Goal: Task Accomplishment & Management: Manage account settings

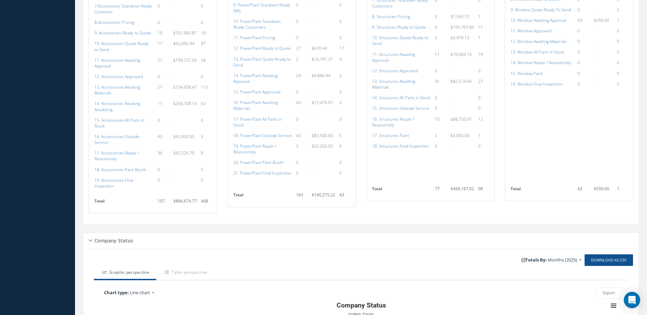
scroll to position [683, 0]
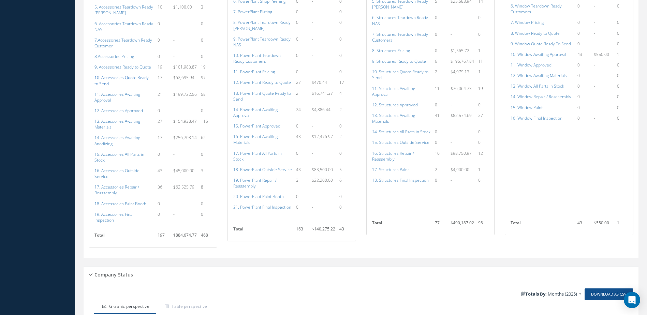
click at [119, 77] on a=110&excludeInternalCustomer=false&excludeInvoicedOrClosed=true&shop_id=14&filtersHidded"] "10. Accessories Quote Ready to Send" at bounding box center [122, 81] width 54 height 12
click at [256, 91] on a=132&excludeInternalCustomer=false&excludeInvoicedOrClosed=true&shop_id=15&filtersHidded"] "13. PowerPlant Quote Ready to Send" at bounding box center [262, 96] width 58 height 12
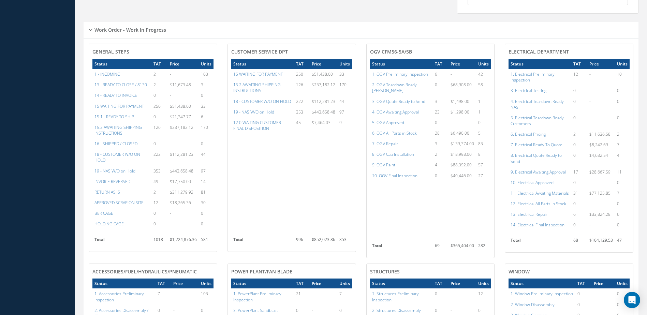
scroll to position [375, 0]
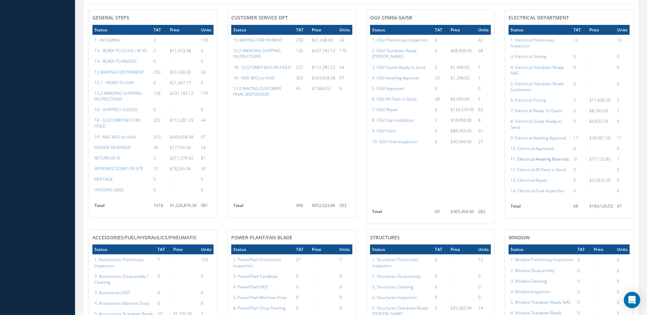
click at [535, 162] on a=97&excludeInternalCustomer=false&excludeInvoicedOrClosed=true&shop_id=13&filtersHidded"] "11. Electrical Awaiting Materials" at bounding box center [540, 159] width 58 height 6
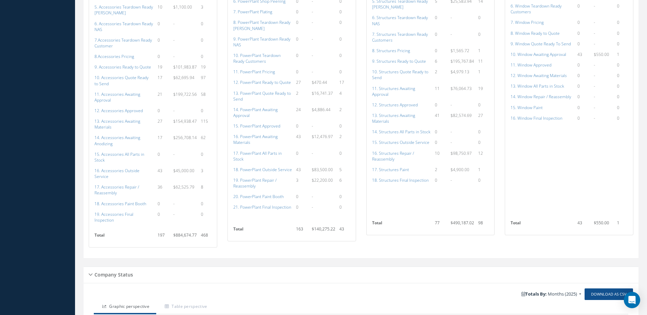
scroll to position [580, 0]
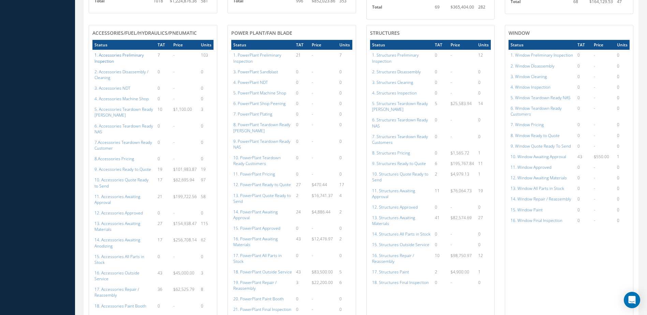
click at [120, 56] on a=101&excludeInternalCustomer=false&excludeInvoicedOrClosed=true&shop_id=14&filtersHidded"] "1. Accessories Preliminary Inspection" at bounding box center [119, 58] width 49 height 12
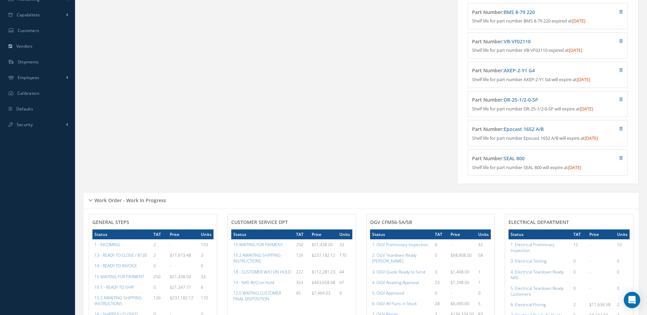
scroll to position [0, 0]
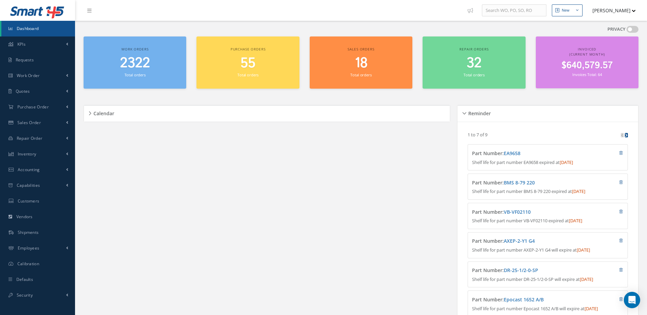
click at [125, 70] on span "2322" at bounding box center [135, 63] width 30 height 19
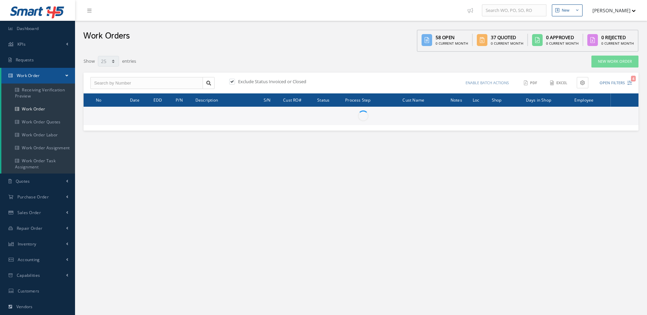
select select "25"
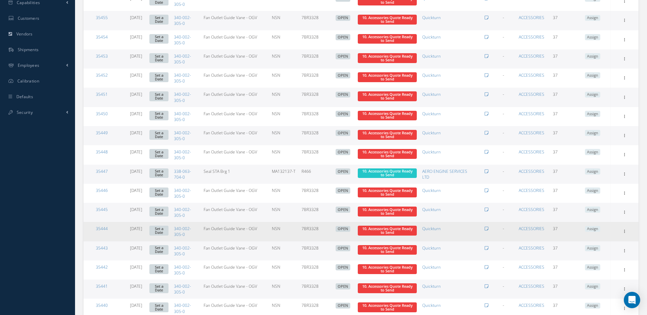
scroll to position [328, 0]
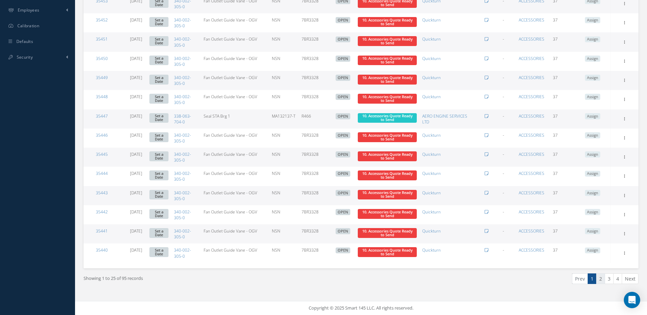
click at [603, 282] on link "2" at bounding box center [601, 279] width 9 height 11
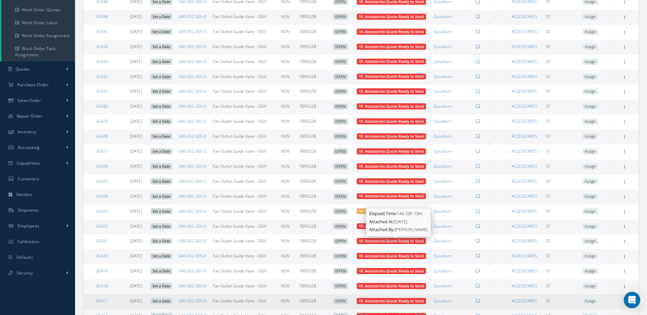
scroll to position [218, 0]
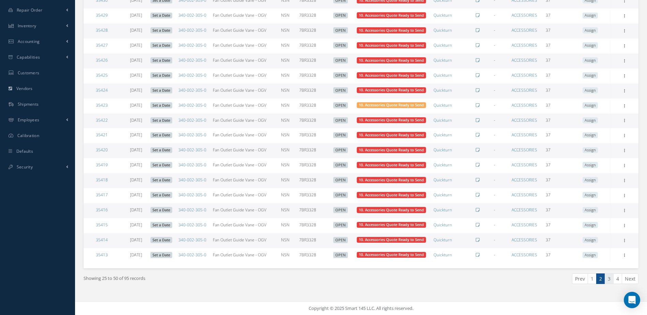
click at [608, 277] on link "3" at bounding box center [609, 279] width 9 height 11
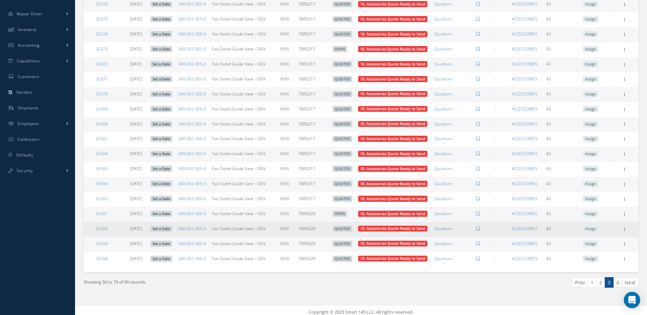
scroll to position [330, 0]
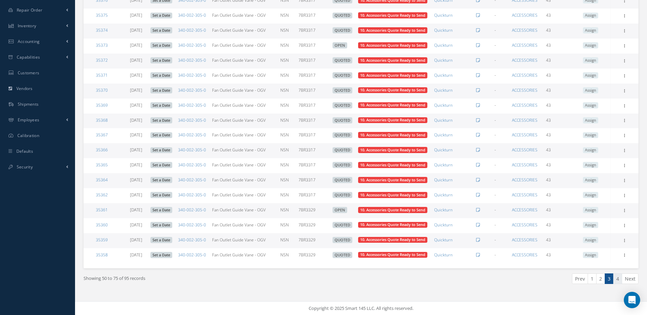
click at [618, 278] on link "4" at bounding box center [618, 279] width 9 height 11
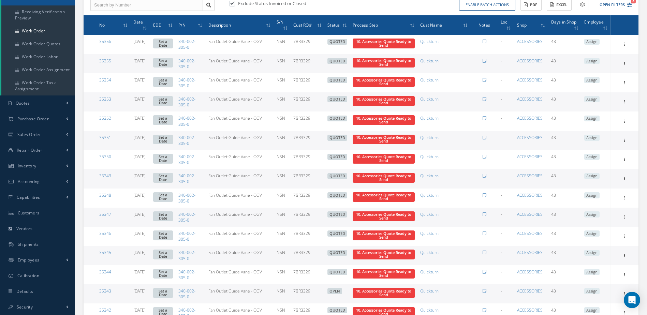
scroll to position [234, 0]
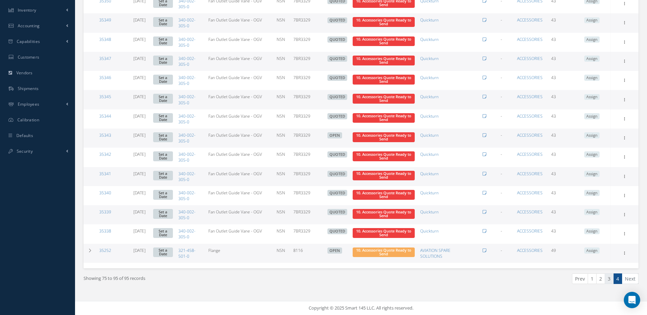
click at [607, 282] on link "3" at bounding box center [609, 279] width 9 height 11
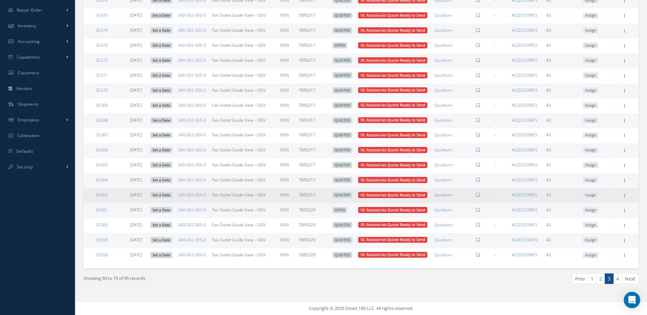
scroll to position [330, 0]
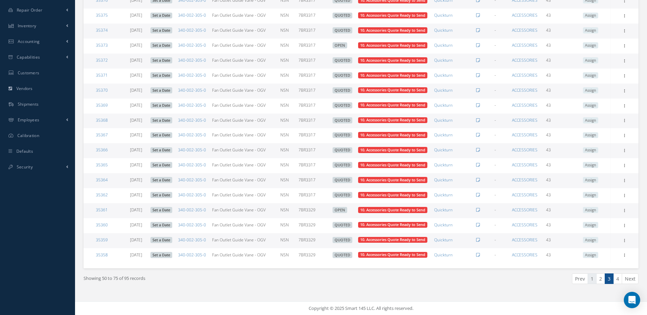
click at [591, 277] on link "1" at bounding box center [592, 279] width 9 height 11
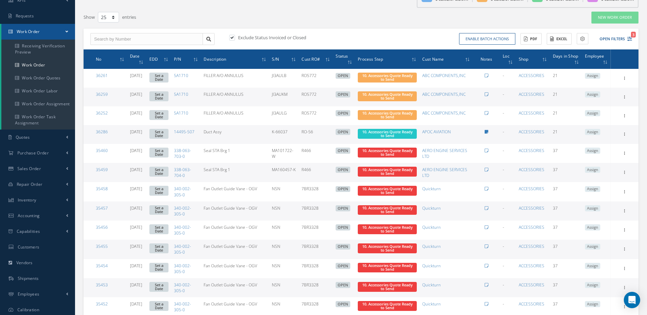
scroll to position [0, 0]
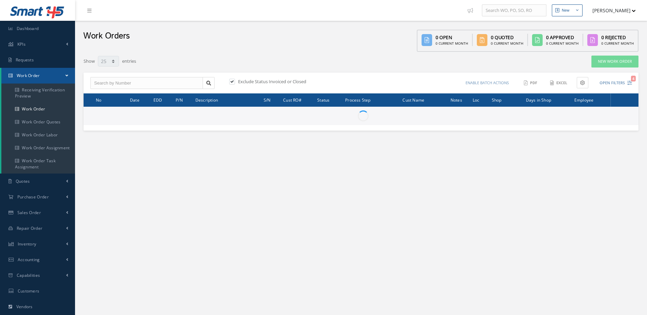
select select "25"
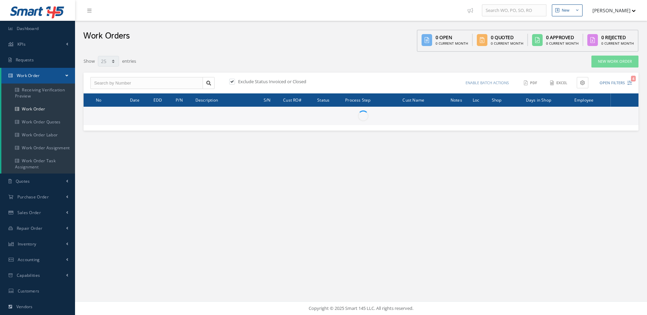
select select "25"
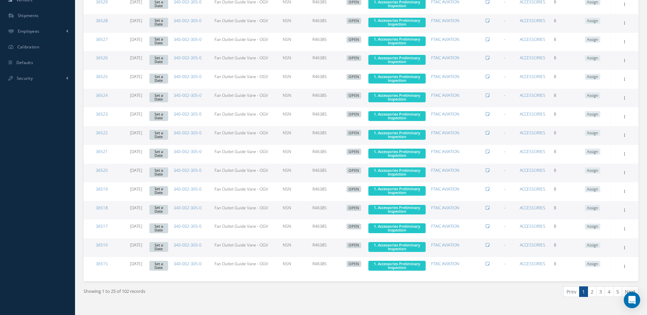
scroll to position [329, 0]
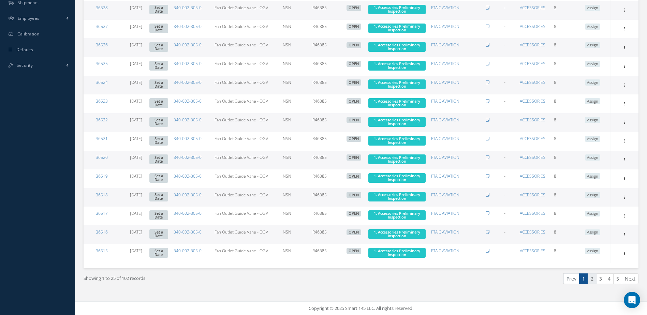
click at [593, 282] on link "2" at bounding box center [592, 279] width 9 height 11
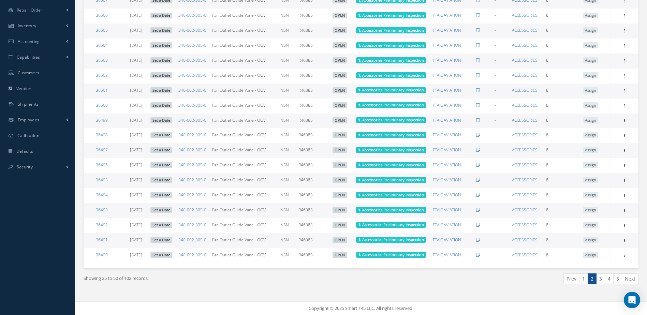
scroll to position [330, 0]
click at [599, 279] on link "3" at bounding box center [601, 279] width 9 height 11
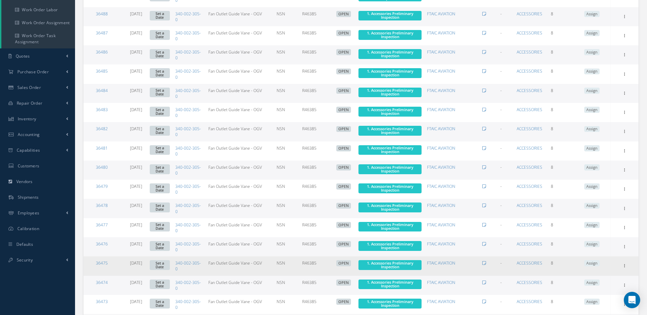
scroll to position [0, 0]
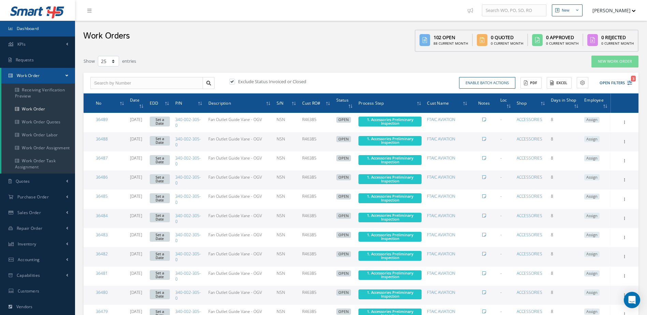
click at [33, 28] on span "Dashboard" at bounding box center [28, 29] width 22 height 6
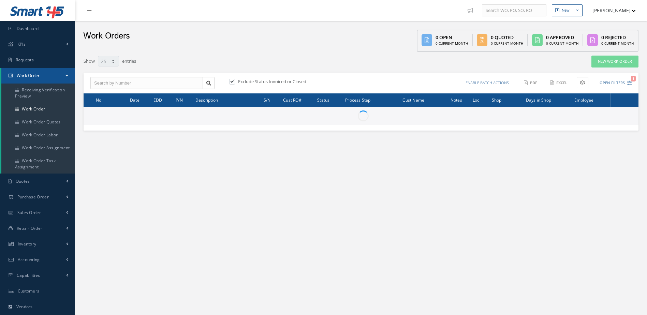
select select "25"
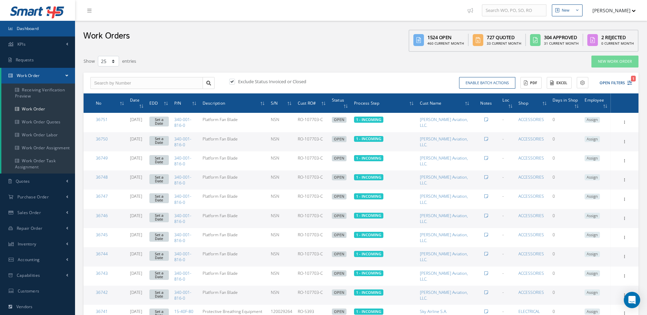
click at [48, 24] on link "Dashboard" at bounding box center [37, 29] width 75 height 16
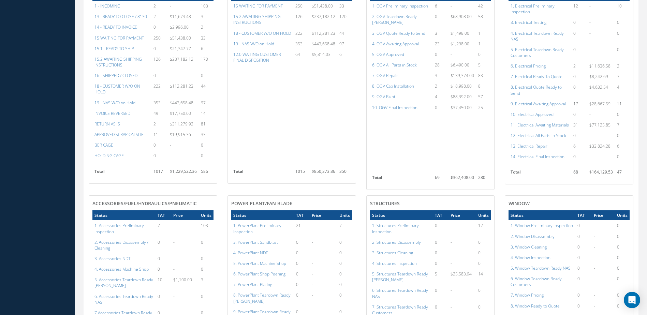
scroll to position [478, 0]
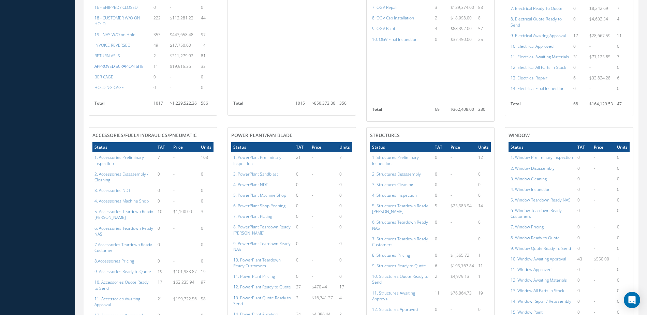
click at [134, 69] on a=31&excludeInternalCustomer=false&excludeInvoicedOrClosed=true&&filtersHidded"] "APPROVED SCRAP ON SITE" at bounding box center [119, 66] width 49 height 6
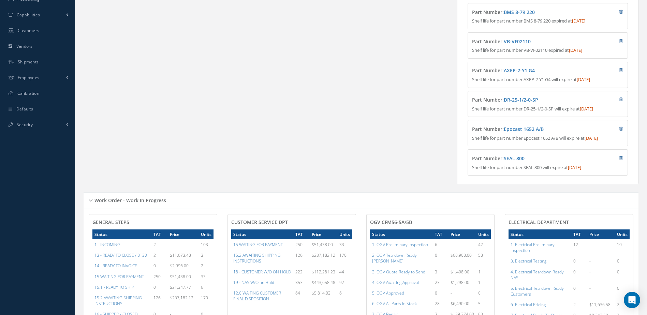
scroll to position [0, 0]
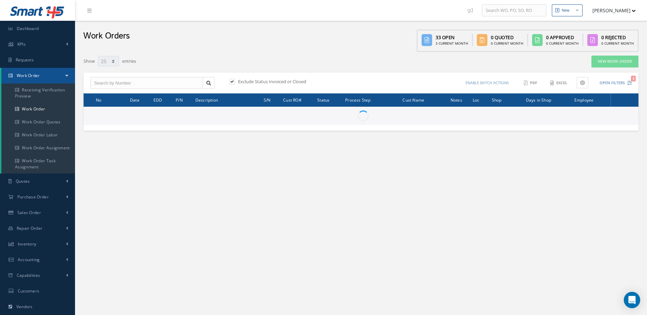
select select "25"
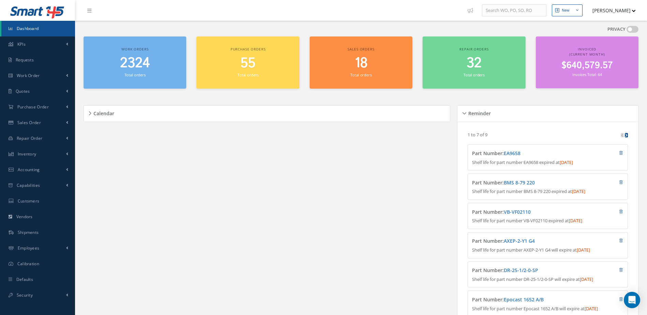
scroll to position [137, 0]
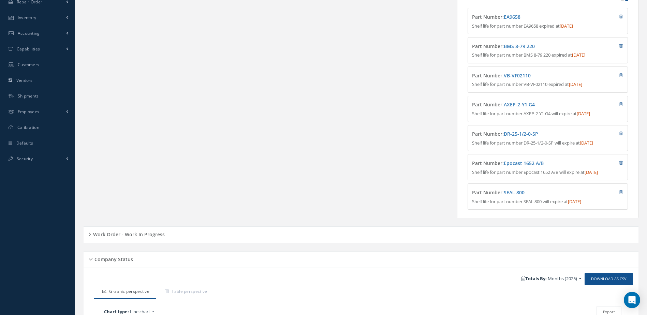
click at [142, 238] on h5 "Work Order - Work In Progress" at bounding box center [128, 234] width 74 height 8
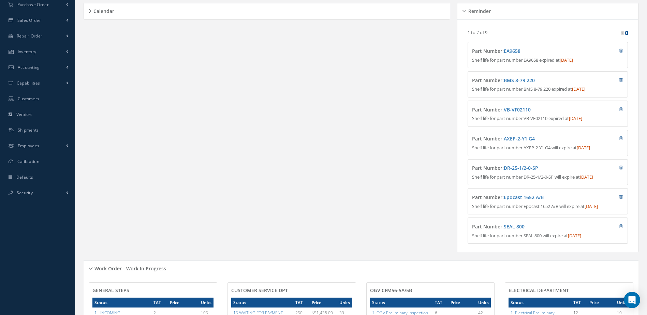
scroll to position [0, 0]
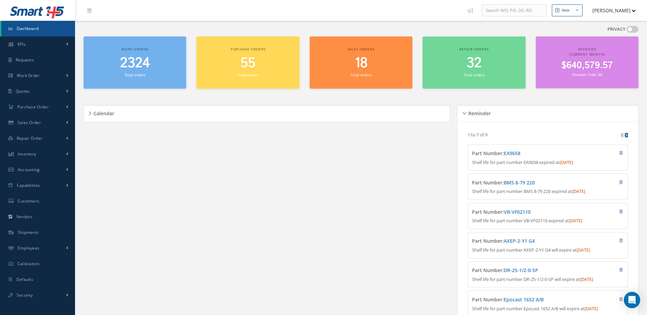
click at [144, 70] on span "2324" at bounding box center [135, 63] width 30 height 19
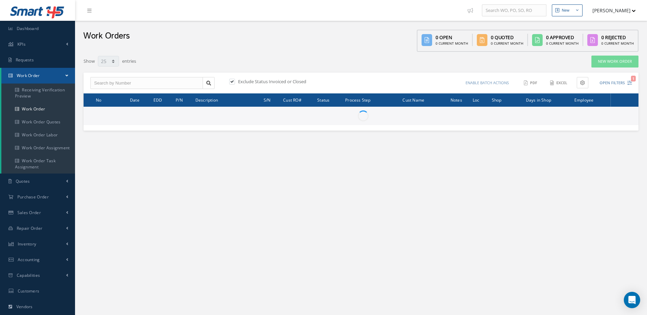
select select "25"
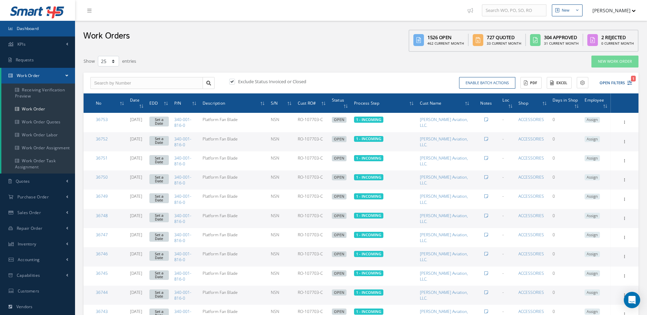
click at [33, 28] on span "Dashboard" at bounding box center [28, 29] width 22 height 6
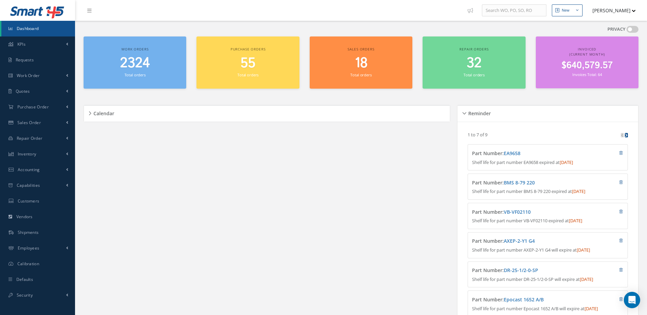
click at [136, 72] on div "2324 Total orders" at bounding box center [135, 66] width 96 height 23
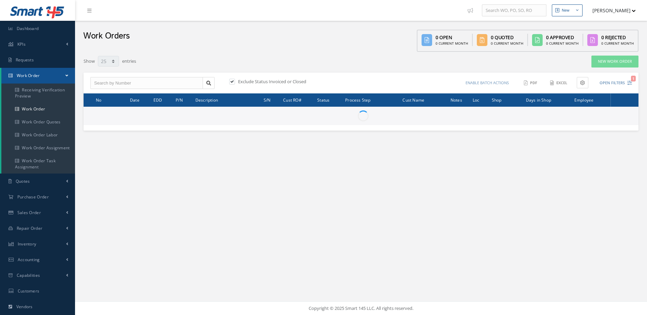
select select "25"
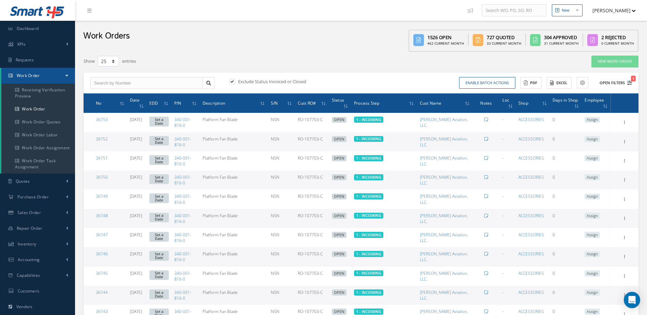
click at [611, 84] on button "Open Filters 1" at bounding box center [613, 82] width 39 height 11
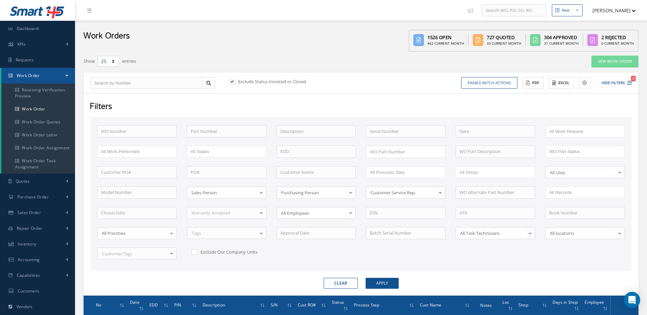
click at [235, 81] on label at bounding box center [236, 81] width 2 height 6
click at [233, 81] on input "checkbox" at bounding box center [231, 82] width 4 height 4
checkbox input "false"
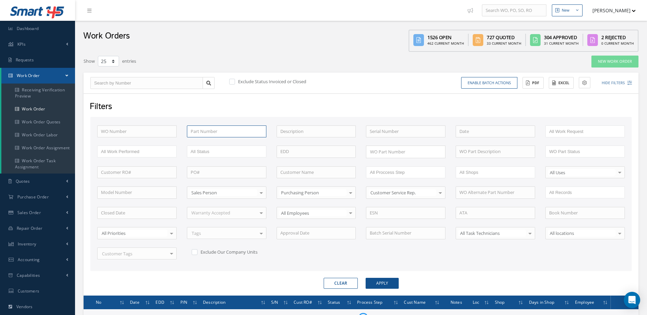
click at [211, 133] on input "text" at bounding box center [227, 132] width 80 height 12
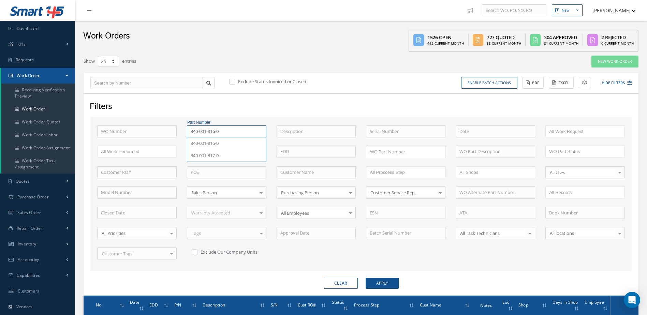
type input "340-001-816-0"
click at [366, 278] on button "Apply" at bounding box center [382, 283] width 33 height 11
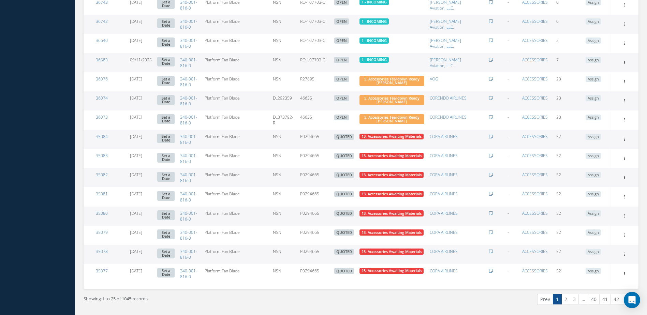
scroll to position [532, 0]
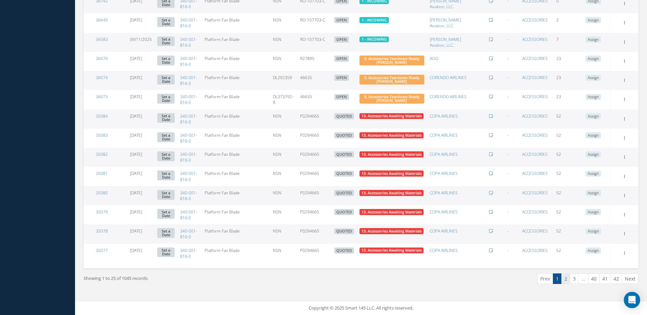
click at [568, 277] on link "2" at bounding box center [566, 279] width 9 height 11
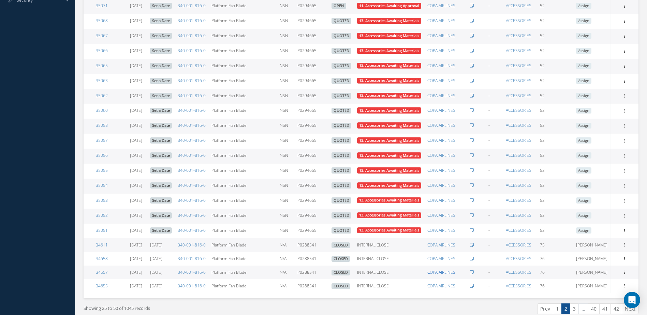
scroll to position [415, 0]
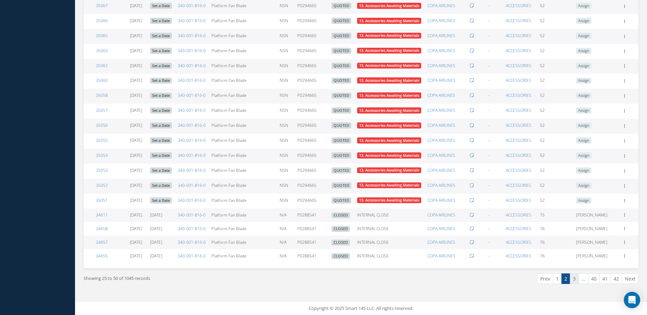
click at [575, 276] on link "3" at bounding box center [574, 279] width 9 height 11
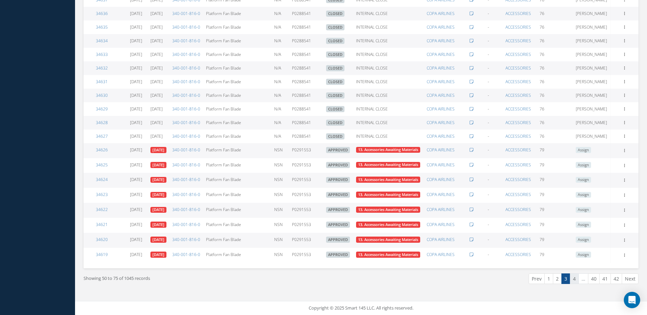
scroll to position [532, 0]
click at [572, 281] on link "4" at bounding box center [574, 279] width 9 height 11
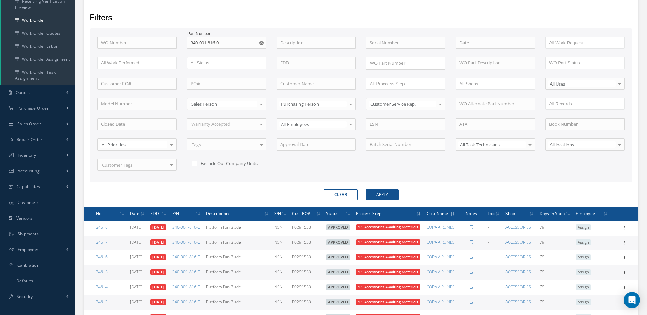
scroll to position [0, 0]
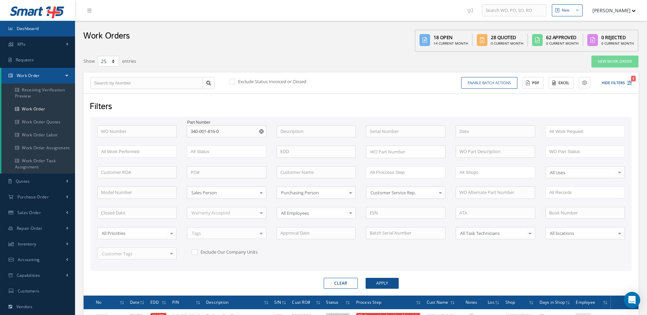
click at [39, 33] on link "Dashboard" at bounding box center [37, 29] width 75 height 16
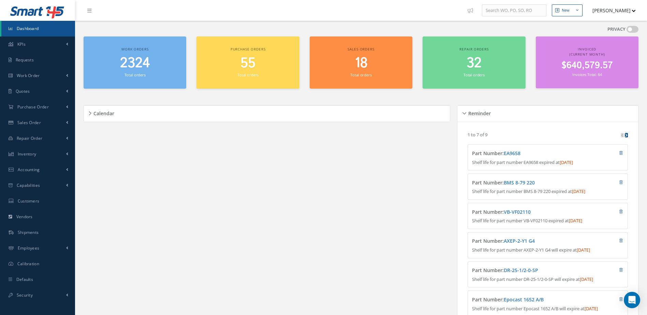
click at [40, 29] on link "Dashboard" at bounding box center [38, 29] width 74 height 16
click at [32, 26] on span "Dashboard" at bounding box center [28, 29] width 22 height 6
click at [138, 72] on small "Total orders" at bounding box center [135, 74] width 21 height 5
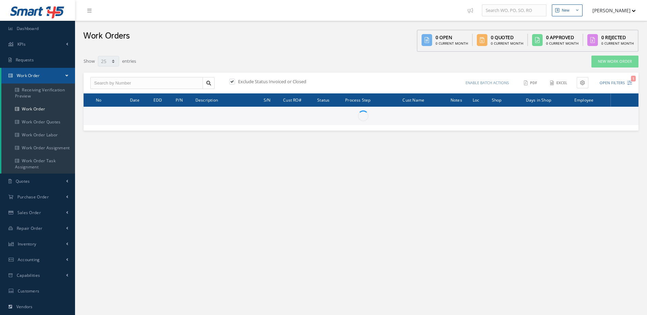
select select "25"
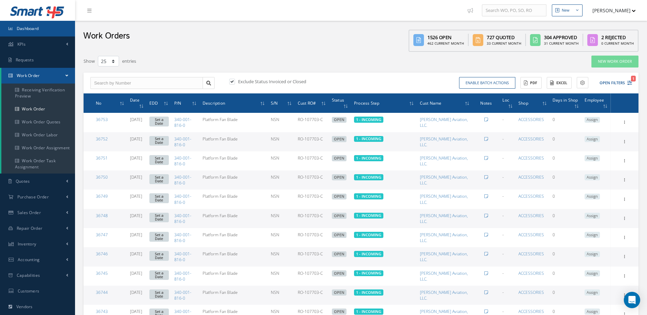
click at [45, 33] on link "Dashboard" at bounding box center [37, 29] width 75 height 16
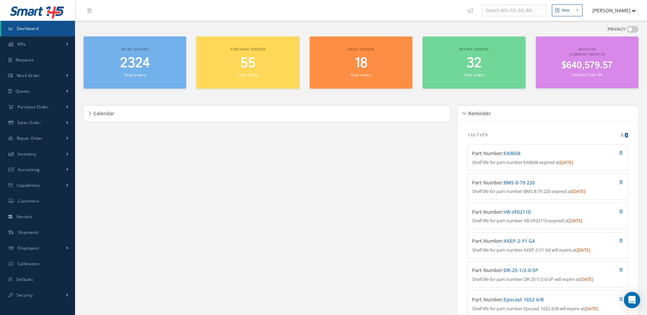
click at [130, 70] on span "2324" at bounding box center [135, 63] width 30 height 19
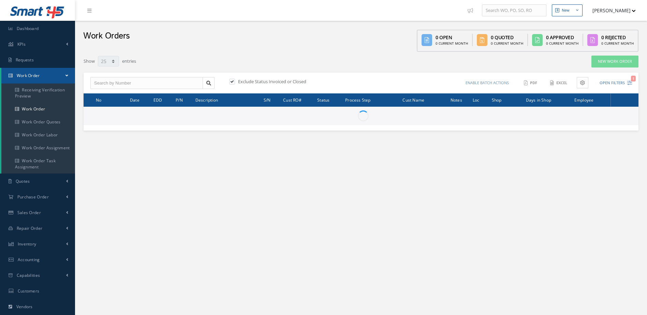
select select "25"
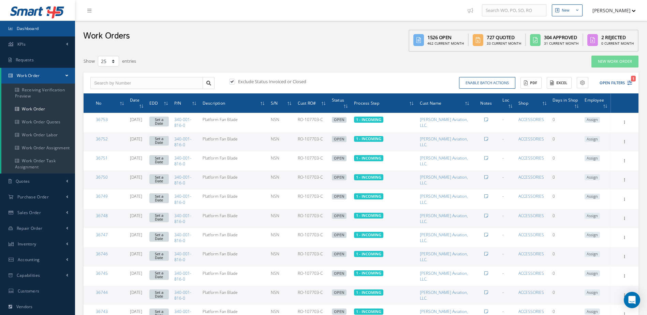
click at [35, 29] on span "Dashboard" at bounding box center [28, 29] width 22 height 6
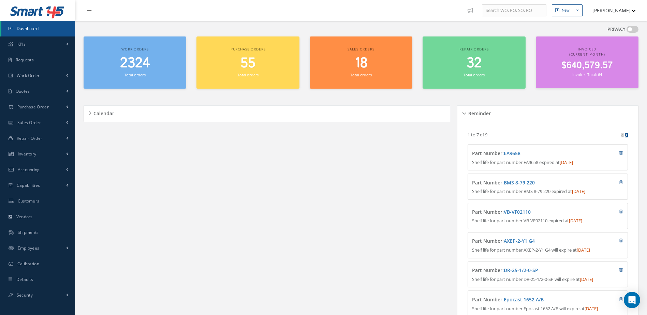
click at [128, 69] on span "2324" at bounding box center [135, 63] width 30 height 19
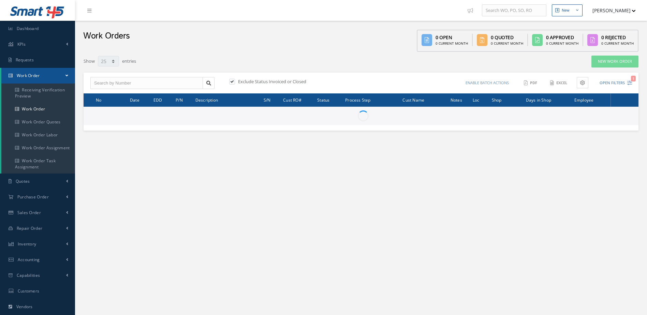
select select "25"
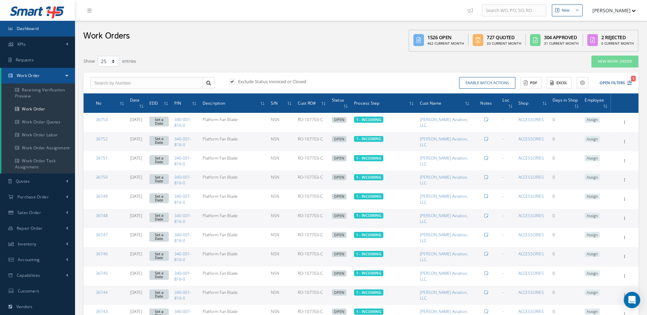
click at [27, 30] on span "Dashboard" at bounding box center [28, 29] width 22 height 6
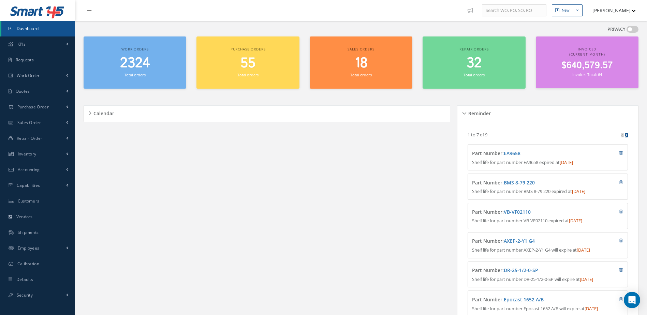
click at [141, 66] on span "2324" at bounding box center [135, 63] width 30 height 19
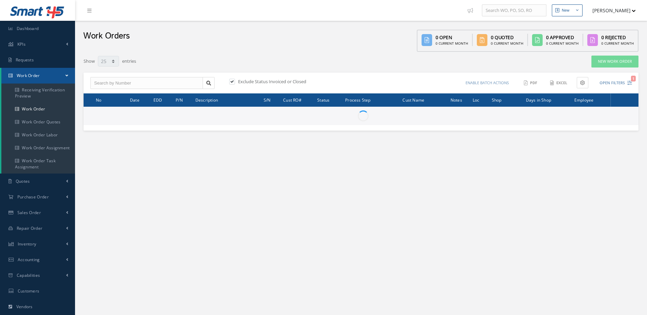
select select "25"
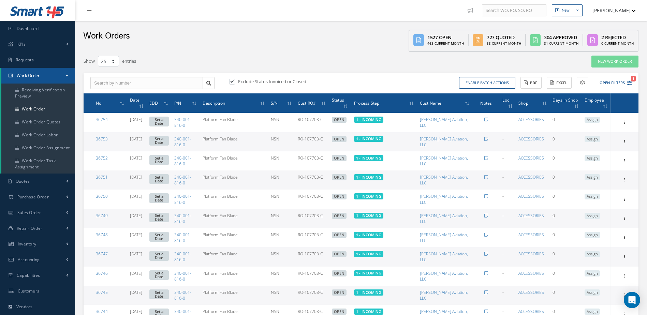
type input "All Work Request"
type input "All Work Performed"
type input "All Status"
type input "WO Part Status"
click at [611, 84] on button "Open Filters 1" at bounding box center [613, 82] width 39 height 11
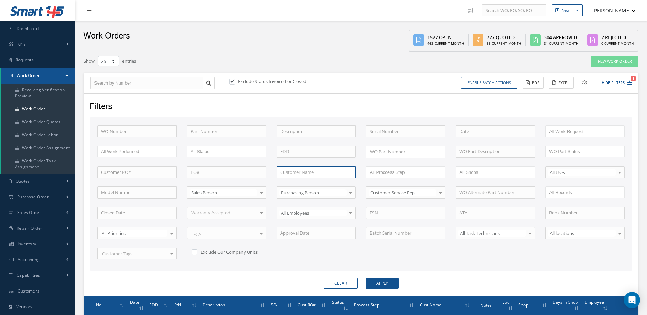
click at [302, 169] on input "text" at bounding box center [317, 173] width 80 height 12
type input "pts"
click at [235, 81] on label at bounding box center [236, 81] width 2 height 6
click at [234, 81] on input "checkbox" at bounding box center [231, 82] width 4 height 4
checkbox input "false"
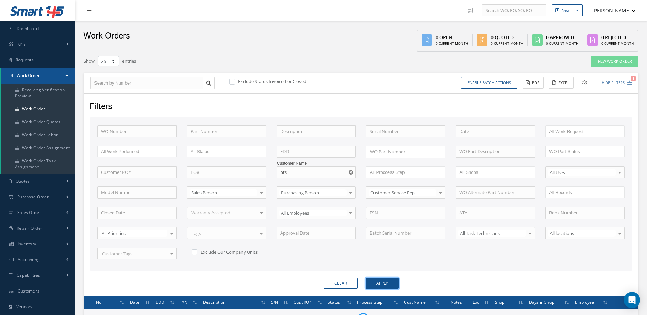
click at [377, 280] on button "Apply" at bounding box center [382, 283] width 33 height 11
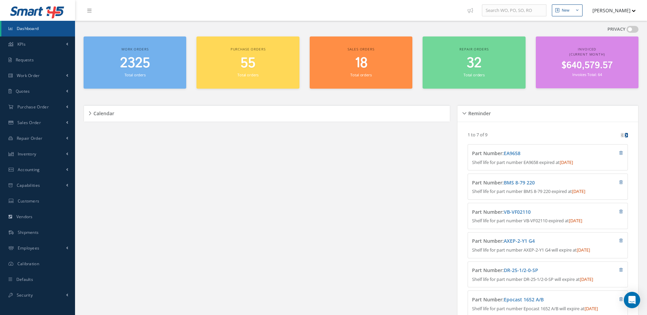
click at [132, 66] on span "2325" at bounding box center [135, 63] width 30 height 19
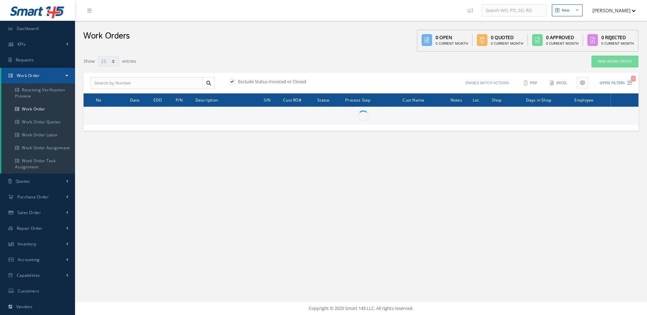
select select "25"
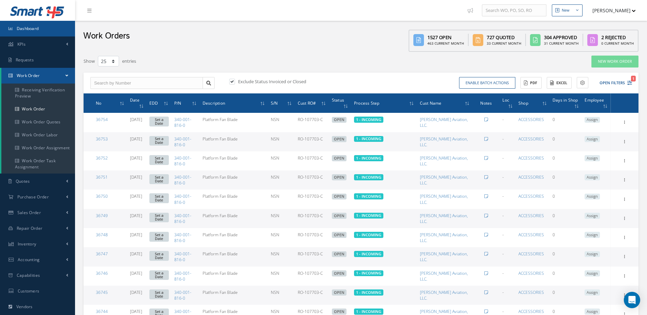
click at [38, 32] on link "Dashboard" at bounding box center [37, 29] width 75 height 16
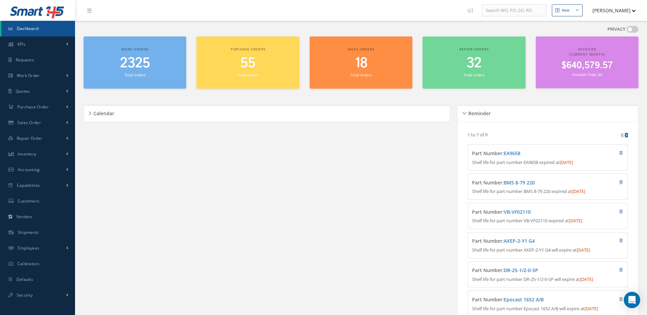
click at [137, 66] on span "2325" at bounding box center [135, 63] width 30 height 19
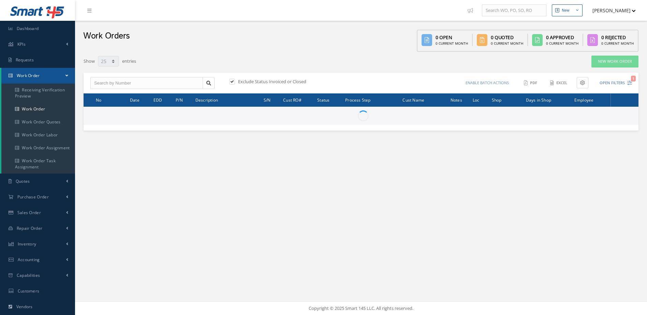
select select "25"
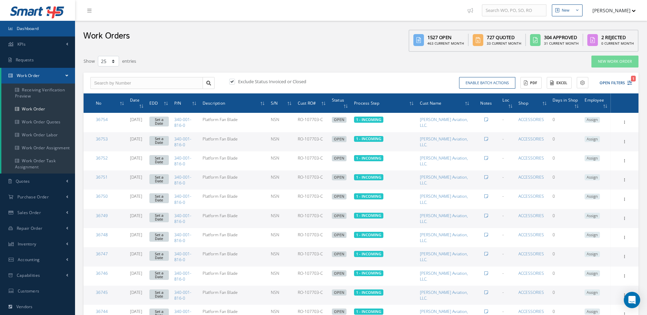
click at [46, 32] on link "Dashboard" at bounding box center [37, 29] width 75 height 16
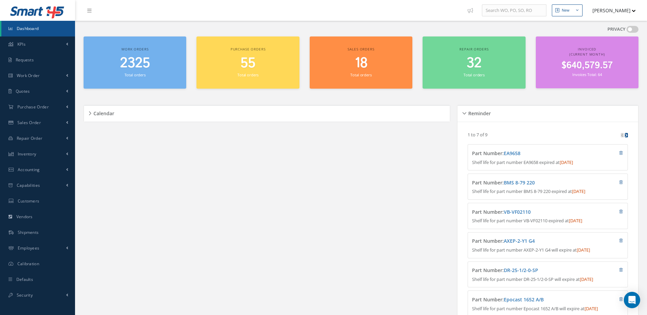
click at [56, 26] on link "Dashboard" at bounding box center [38, 29] width 74 height 16
click at [145, 69] on span "2325" at bounding box center [135, 63] width 30 height 19
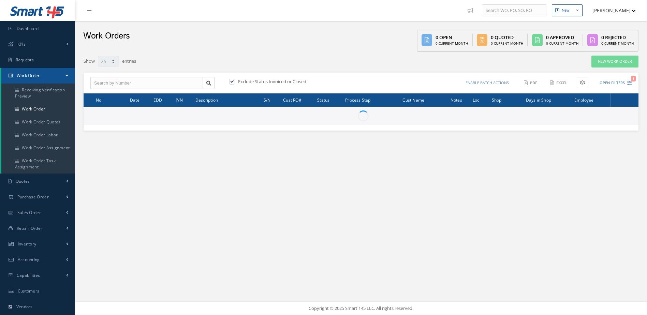
select select "25"
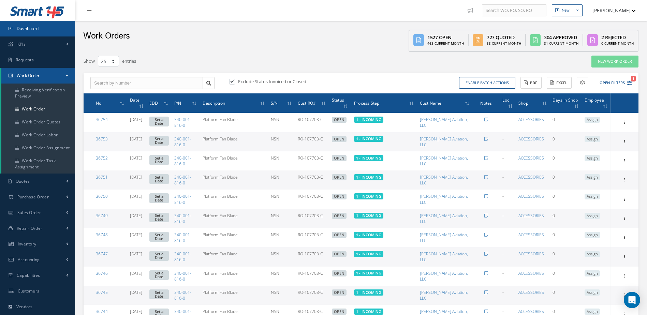
click at [42, 33] on link "Dashboard" at bounding box center [37, 29] width 75 height 16
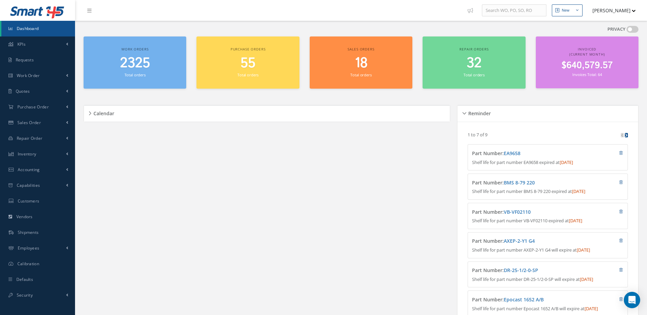
click at [24, 30] on span "Dashboard" at bounding box center [28, 29] width 22 height 6
click at [15, 30] on link "Dashboard" at bounding box center [38, 29] width 74 height 16
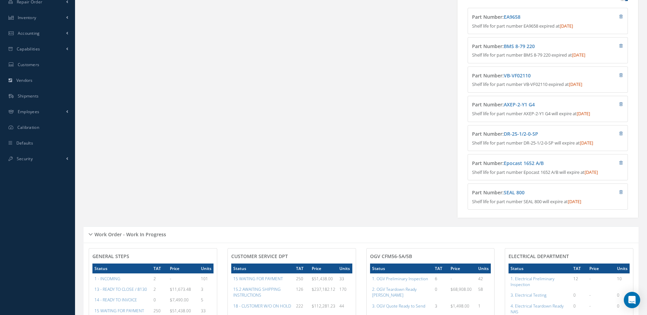
scroll to position [273, 0]
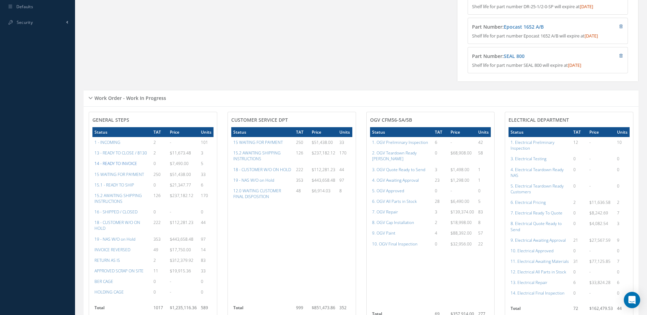
click at [127, 167] on a=21&excludeInternalCustomer=false&excludeInvoicedOrClosed=true&&filtersHidded"] "14 - READY TO INVOICE" at bounding box center [116, 164] width 43 height 6
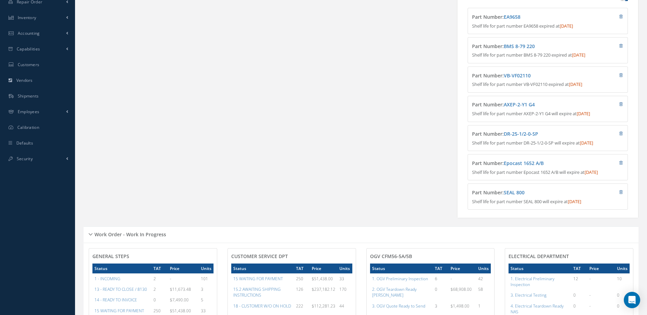
scroll to position [0, 0]
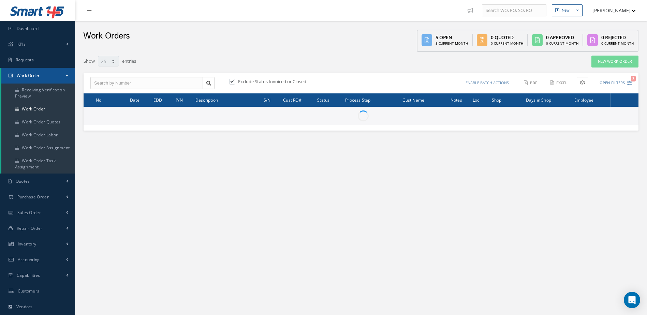
select select "25"
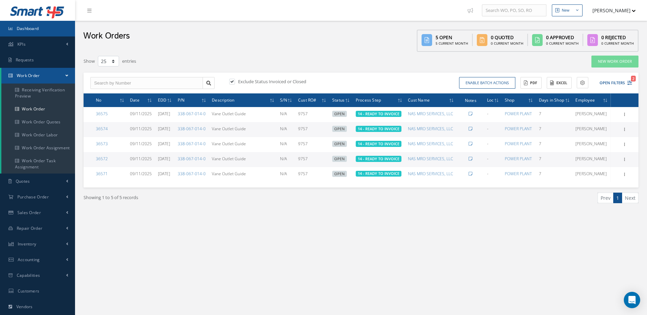
click at [49, 28] on link "Dashboard" at bounding box center [37, 29] width 75 height 16
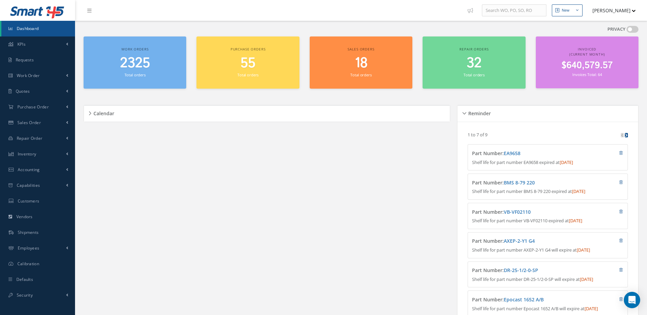
click at [143, 75] on small "Total orders" at bounding box center [135, 74] width 21 height 5
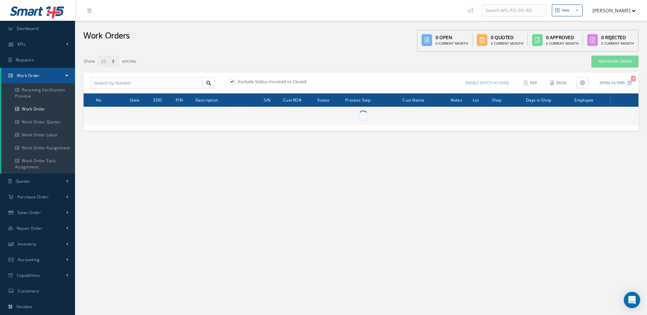
select select "25"
type input "All Work Request"
type input "All Work Performed"
type input "All Status"
type input "WO Part Status"
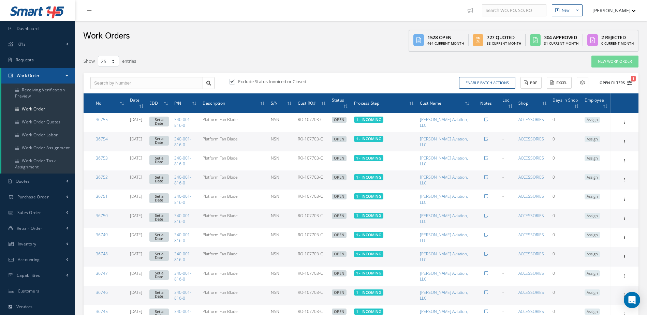
click at [604, 81] on button "Open Filters 1" at bounding box center [613, 82] width 39 height 11
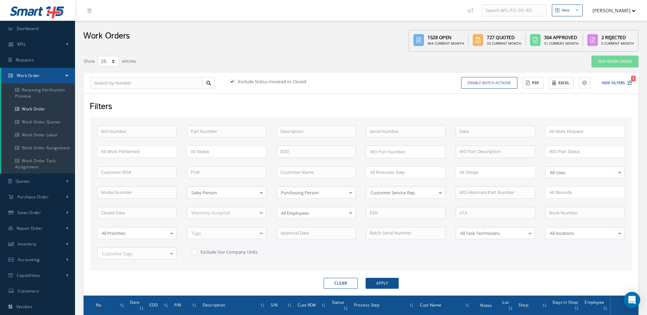
click at [185, 119] on div "WO Number Part Number Description Serial Number BENCH CHECK BER CADMIUM PLATE C…" at bounding box center [361, 194] width 542 height 154
click at [179, 115] on div "Filters WO Number Part Number Description Serial Number BENCH CHECK BER CADMIUM…" at bounding box center [361, 195] width 555 height 202
click at [518, 274] on form "WO Number Part Number Description Serial Number BENCH CHECK BER CADMIUM PLATE C…" at bounding box center [361, 203] width 542 height 172
click at [28, 28] on span "Dashboard" at bounding box center [28, 29] width 22 height 6
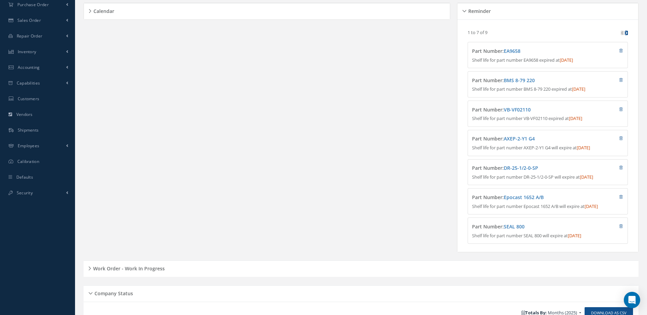
scroll to position [239, 0]
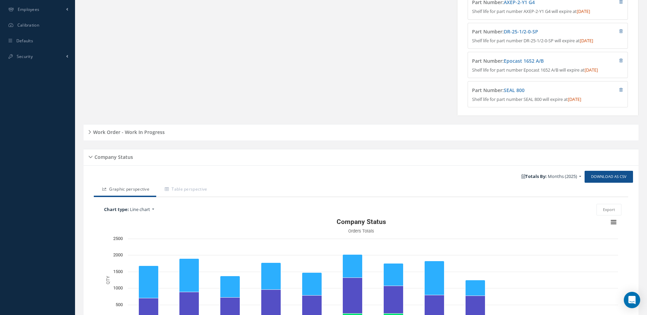
click at [144, 135] on h5 "Work Order - Work In Progress" at bounding box center [128, 131] width 74 height 8
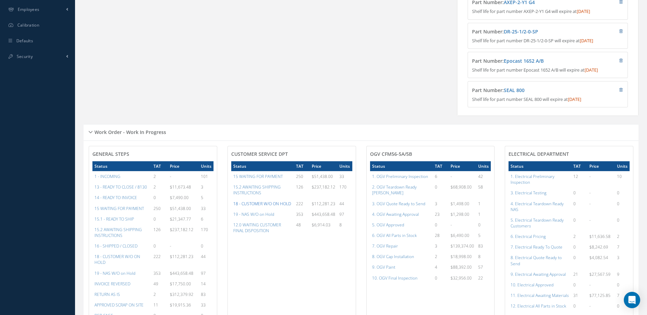
click at [267, 207] on a=46&excludeInternalCustomer=false&excludeInvoicedOrClosed=true&&filtersHidded"] "18 - CUSTOMER W/O ON HOLD" at bounding box center [262, 204] width 58 height 6
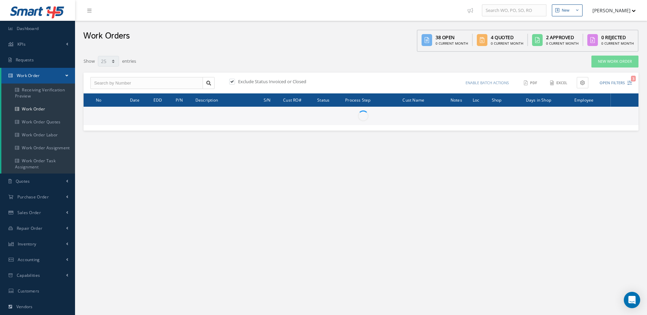
select select "25"
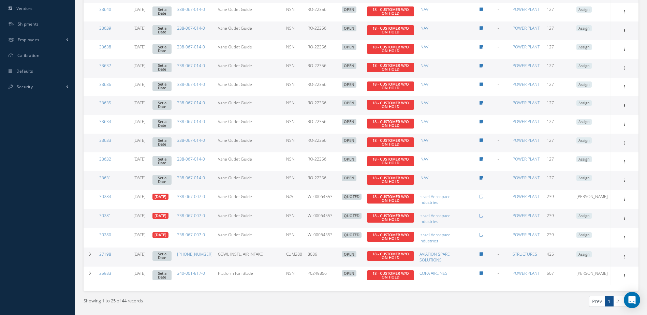
scroll to position [330, 0]
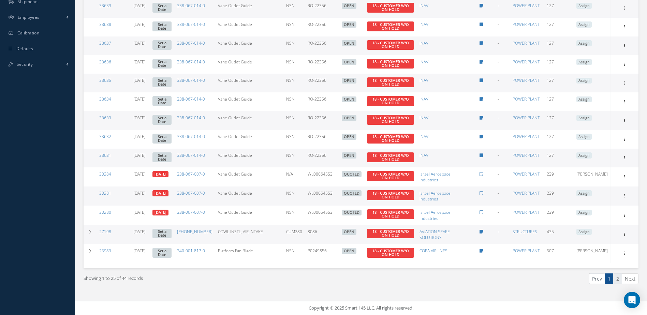
click at [619, 276] on link "2" at bounding box center [618, 279] width 9 height 11
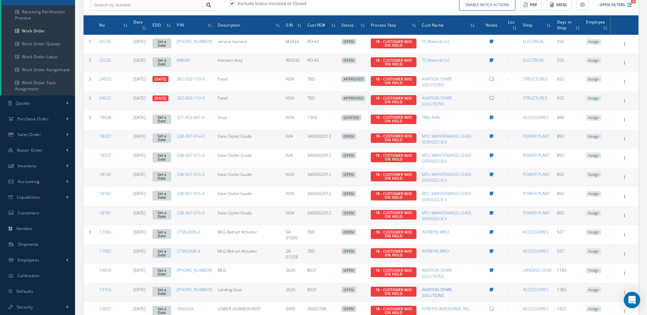
scroll to position [0, 0]
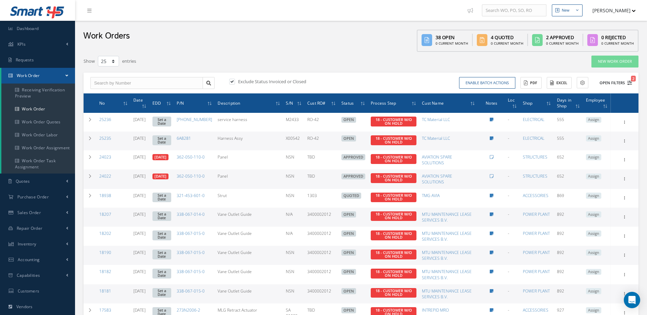
click at [605, 83] on button "Open Filters 2" at bounding box center [613, 82] width 39 height 11
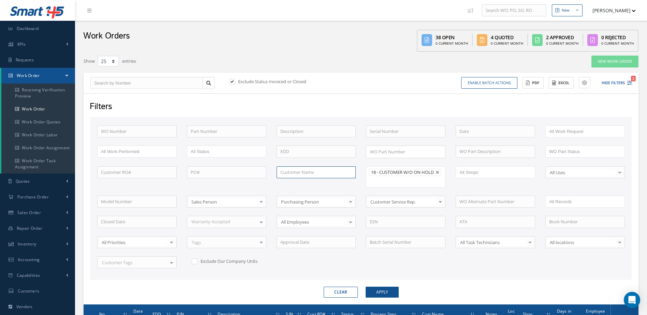
click at [314, 173] on input "text" at bounding box center [317, 173] width 80 height 12
click at [306, 184] on div "INAV" at bounding box center [317, 184] width 72 height 7
type input "INAV"
click at [392, 290] on button "Apply" at bounding box center [382, 292] width 33 height 11
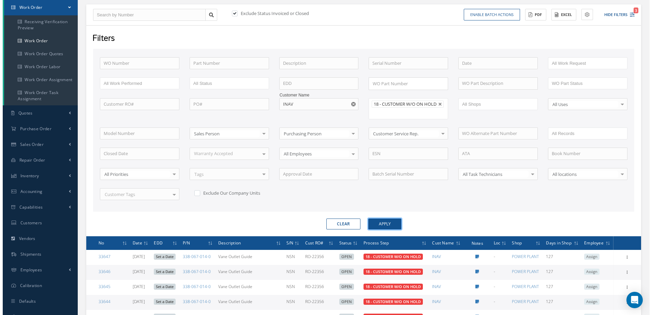
scroll to position [34, 0]
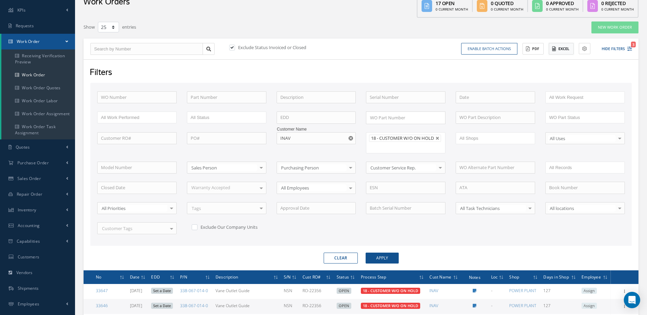
click at [568, 49] on button "Excel" at bounding box center [561, 49] width 25 height 12
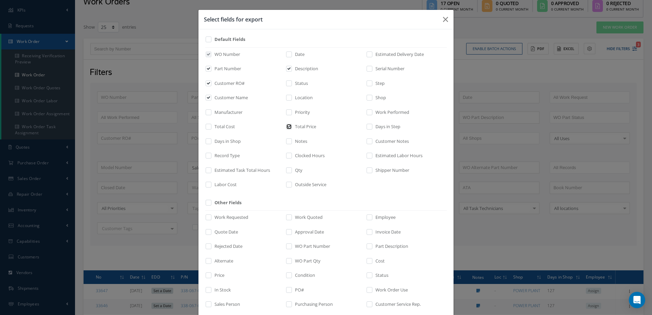
click at [287, 128] on input "checkbox" at bounding box center [289, 129] width 4 height 8
checkbox input "false"
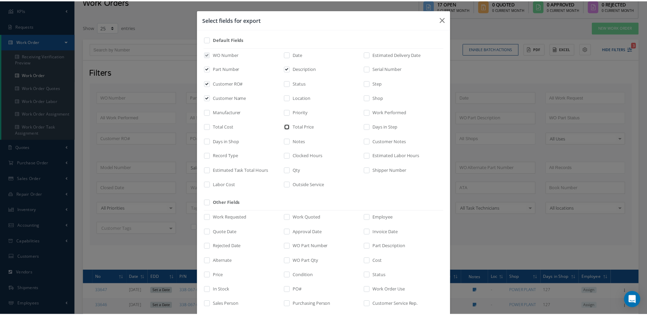
scroll to position [95, 0]
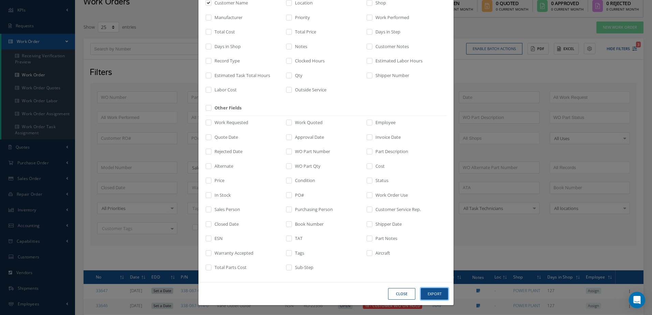
click at [435, 296] on button "Export" at bounding box center [434, 294] width 27 height 12
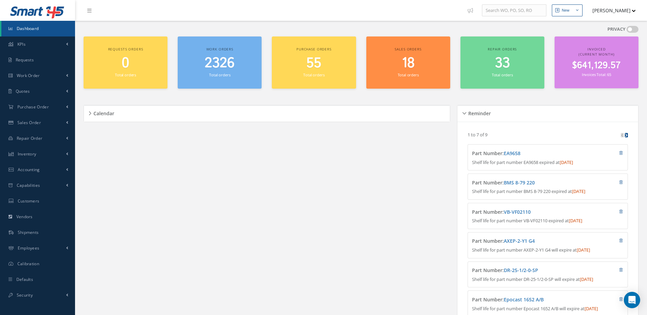
click at [50, 28] on link "Dashboard" at bounding box center [38, 29] width 74 height 16
click at [220, 70] on span "2326" at bounding box center [220, 63] width 30 height 19
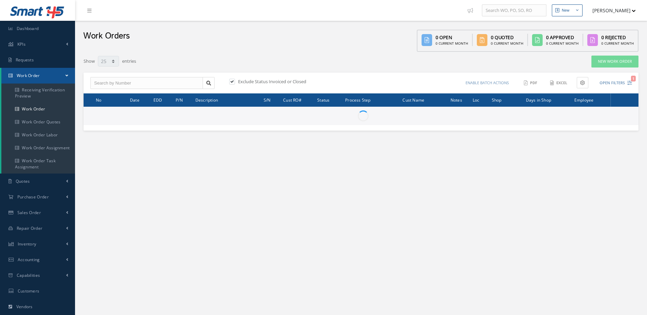
select select "25"
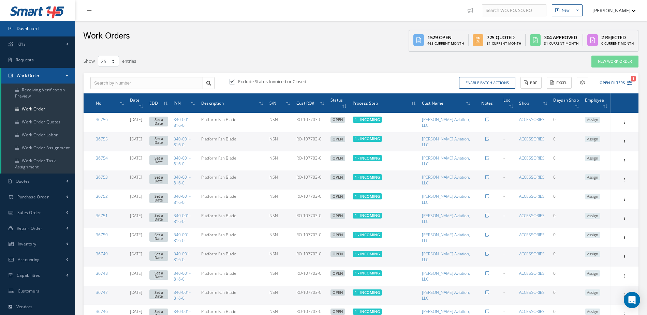
click at [39, 31] on link "Dashboard" at bounding box center [37, 29] width 75 height 16
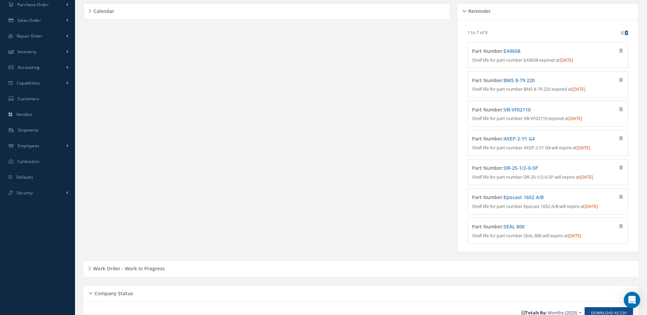
scroll to position [137, 0]
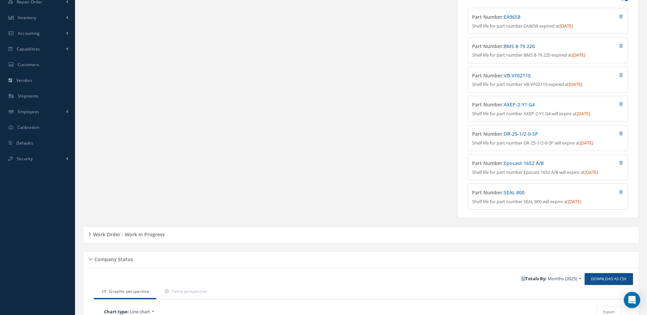
click at [145, 238] on h5 "Work Order - Work In Progress" at bounding box center [128, 234] width 74 height 8
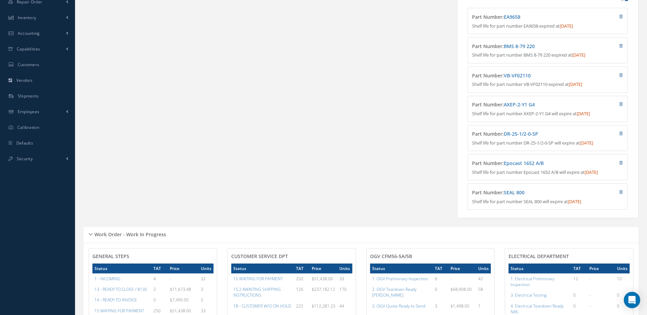
scroll to position [273, 0]
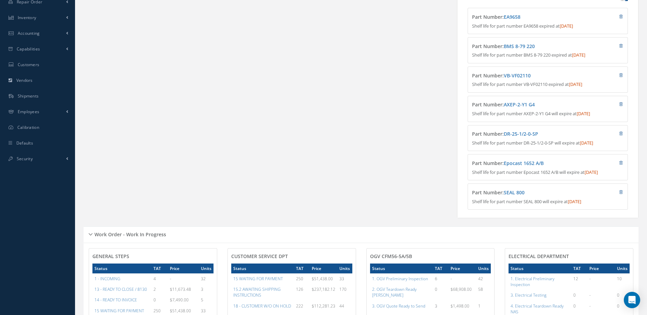
scroll to position [0, 0]
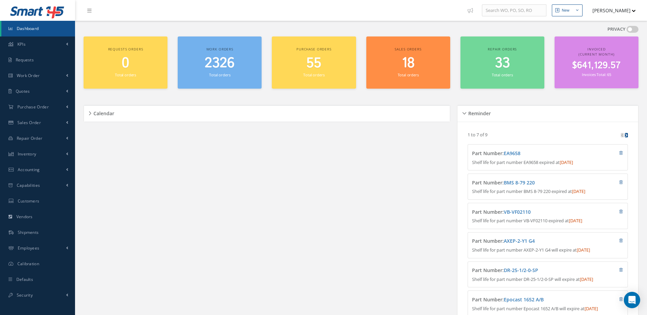
click at [221, 66] on span "2326" at bounding box center [220, 63] width 30 height 19
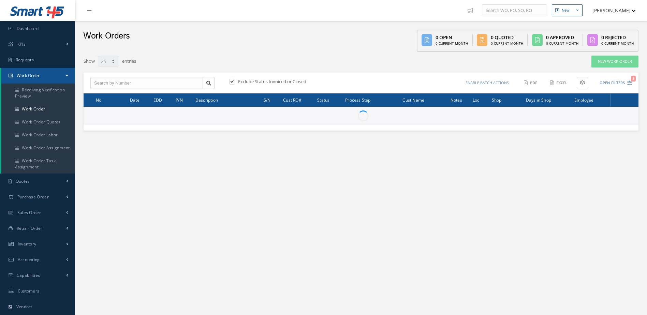
select select "25"
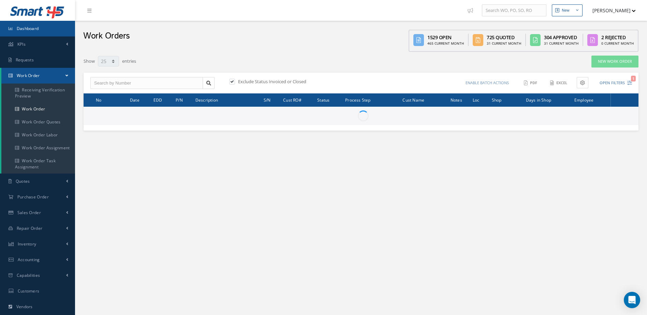
click at [53, 30] on link "Dashboard" at bounding box center [37, 29] width 75 height 16
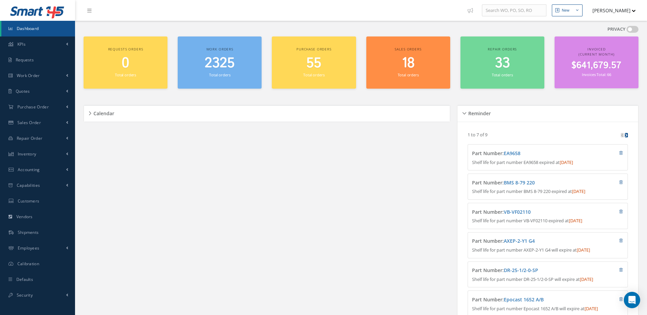
click at [37, 32] on link "Dashboard" at bounding box center [38, 29] width 74 height 16
click at [28, 27] on span "Dashboard" at bounding box center [28, 29] width 22 height 6
click at [30, 26] on span "Dashboard" at bounding box center [28, 29] width 22 height 6
click at [44, 30] on link "Dashboard" at bounding box center [38, 29] width 74 height 16
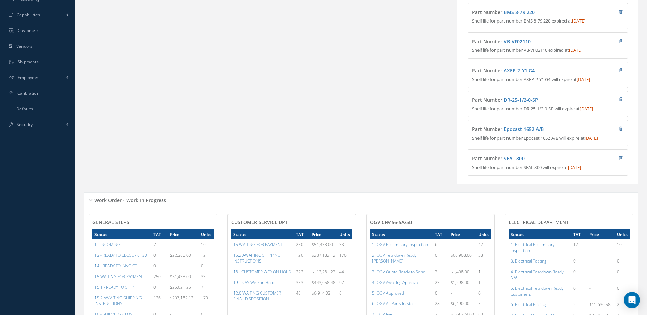
scroll to position [307, 0]
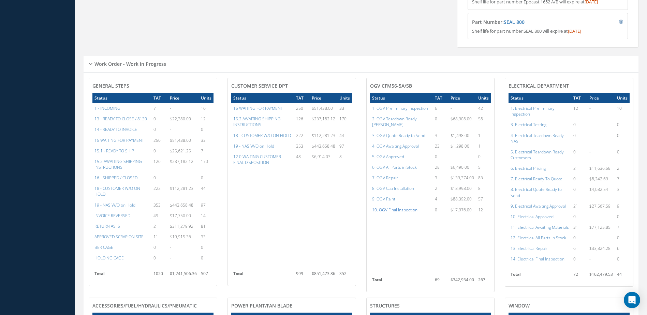
click at [399, 209] on a=86&excludeInternalCustomer=false&excludeInvoicedOrClosed=true&shop_id=15&filtersHidded"] "10. OGV Final Inspection" at bounding box center [394, 210] width 45 height 6
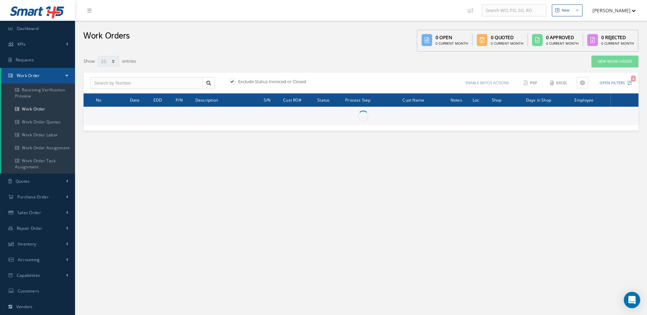
select select "25"
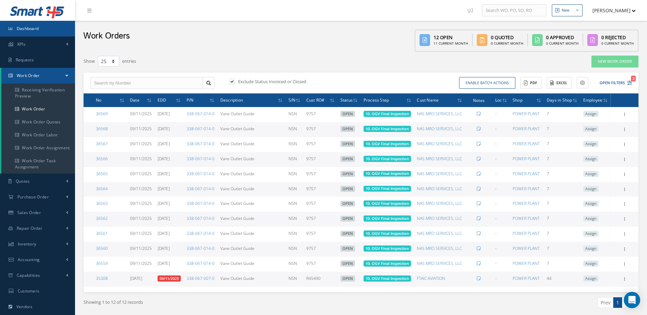
click at [32, 29] on span "Dashboard" at bounding box center [28, 29] width 22 height 6
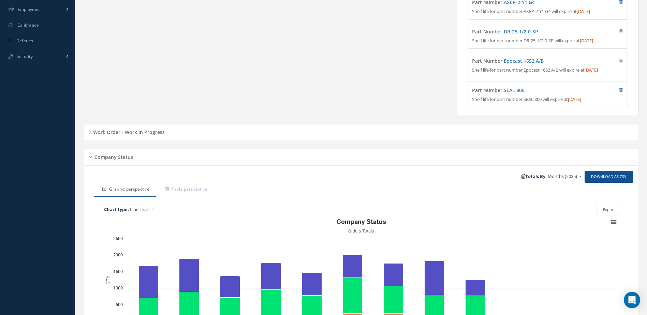
scroll to position [315, 0]
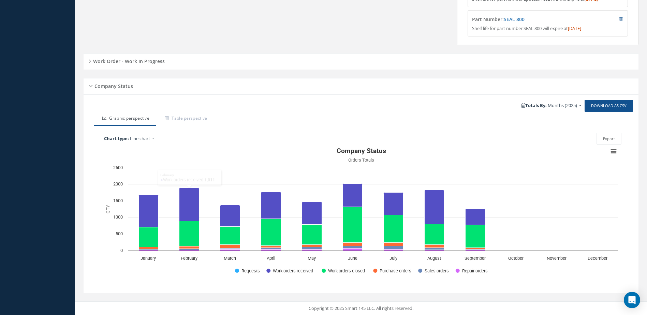
click at [154, 66] on div "Work Order - Work In Progress" at bounding box center [361, 61] width 555 height 11
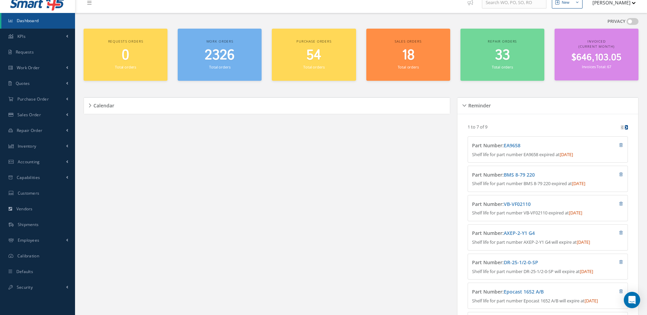
scroll to position [0, 0]
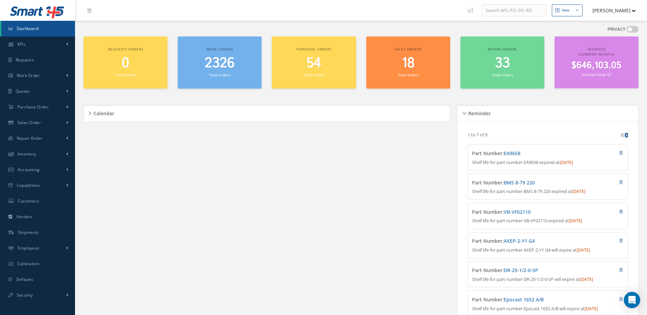
click at [50, 29] on link "Dashboard" at bounding box center [38, 29] width 74 height 16
click at [32, 31] on span "Dashboard" at bounding box center [28, 29] width 22 height 6
click at [55, 30] on link "Dashboard" at bounding box center [38, 29] width 74 height 16
click at [31, 25] on link "Dashboard" at bounding box center [38, 29] width 74 height 16
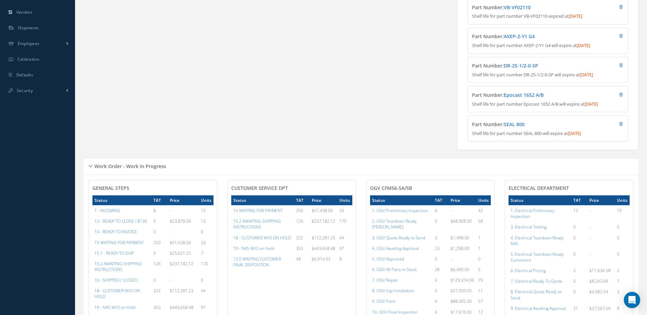
scroll to position [68, 0]
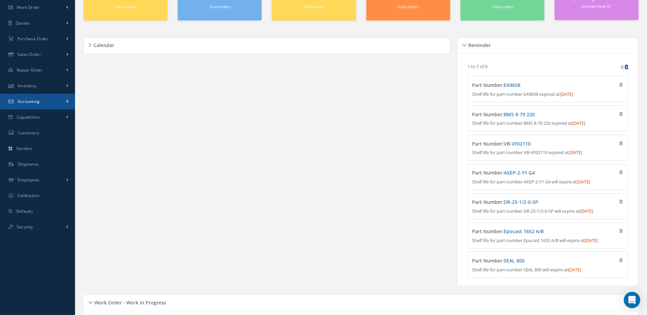
click at [34, 102] on span "Accounting" at bounding box center [29, 102] width 22 height 6
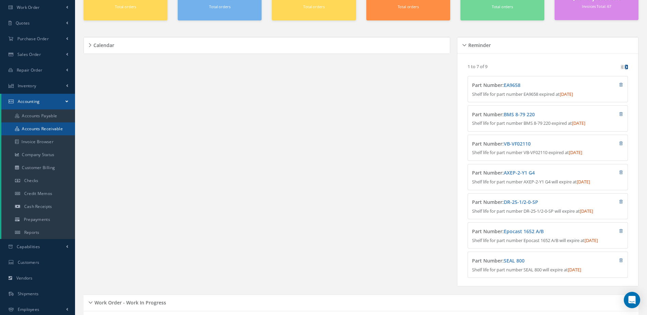
click at [53, 131] on link "Accounts Receivable" at bounding box center [38, 129] width 74 height 13
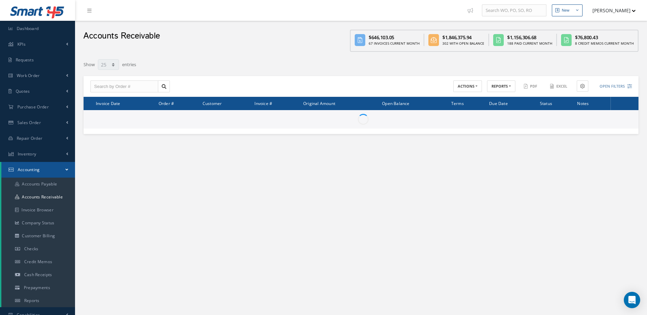
select select "25"
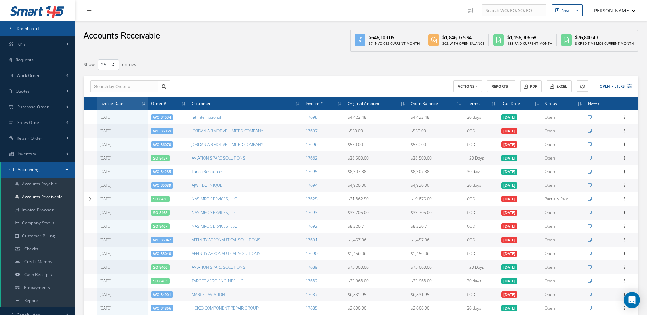
click at [40, 32] on link "Dashboard" at bounding box center [37, 29] width 75 height 16
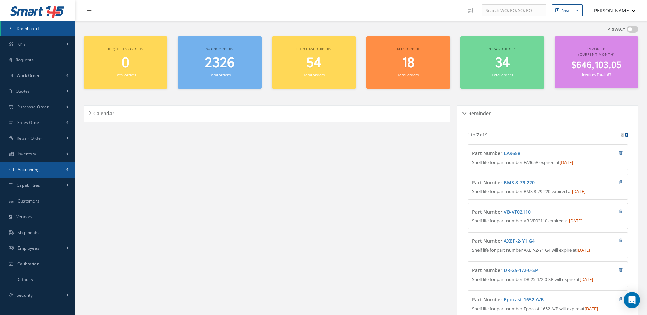
click at [31, 167] on span "Accounting" at bounding box center [29, 170] width 22 height 6
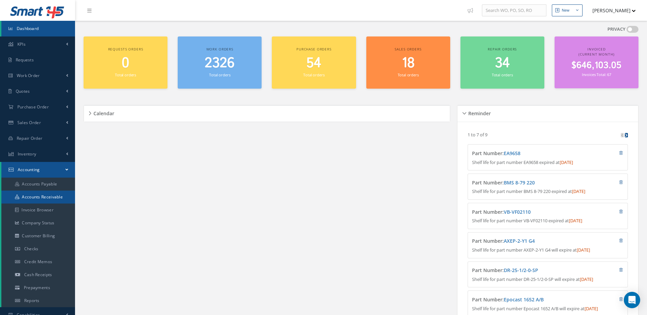
click at [51, 198] on link "Accounts Receivable" at bounding box center [38, 197] width 74 height 13
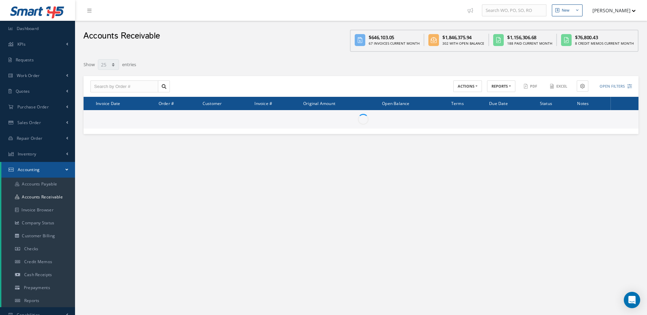
select select "25"
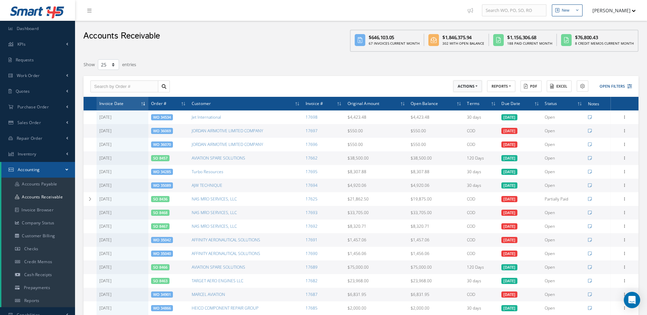
click at [477, 88] on button "ACTIONS" at bounding box center [468, 87] width 29 height 12
click at [478, 95] on link "Receive Payments" at bounding box center [481, 97] width 55 height 9
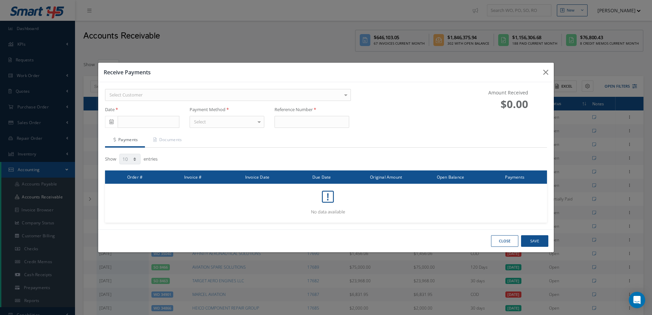
click at [347, 96] on div at bounding box center [346, 94] width 10 height 11
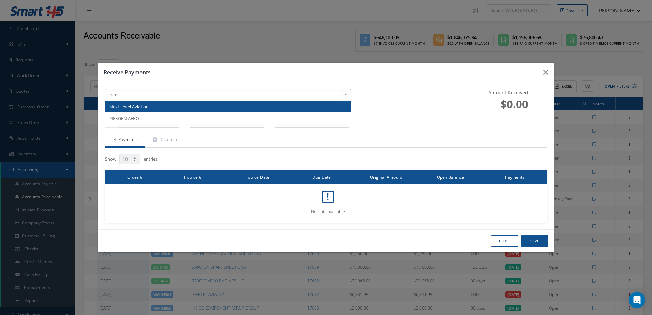
type input "next"
click at [283, 105] on span "Next Level Aviation" at bounding box center [228, 107] width 246 height 12
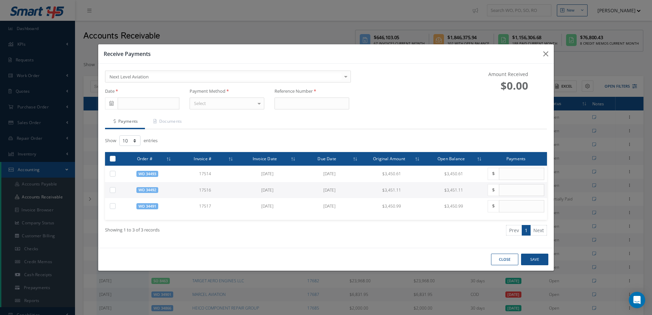
click at [115, 160] on label at bounding box center [115, 159] width 0 height 6
click at [112, 160] on input "checkbox" at bounding box center [113, 159] width 4 height 4
checkbox input "true"
type input "3450.61"
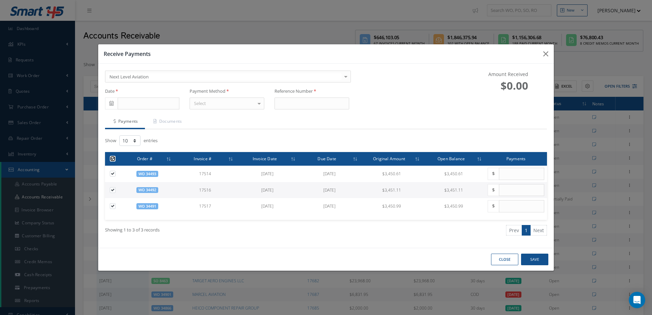
checkbox input "true"
type input "3451.11"
checkbox input "true"
type input "3450.99"
click at [108, 107] on span at bounding box center [111, 104] width 13 height 12
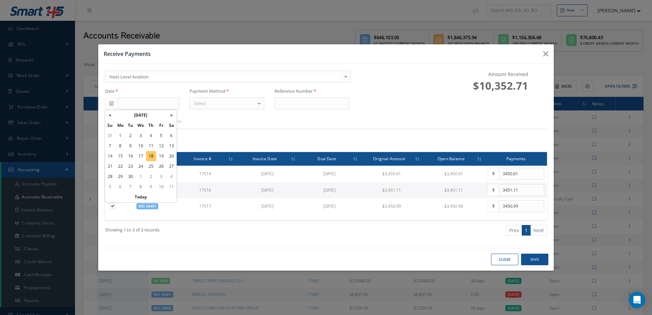
click at [150, 154] on td "18" at bounding box center [151, 156] width 10 height 10
type input "09/18/2025"
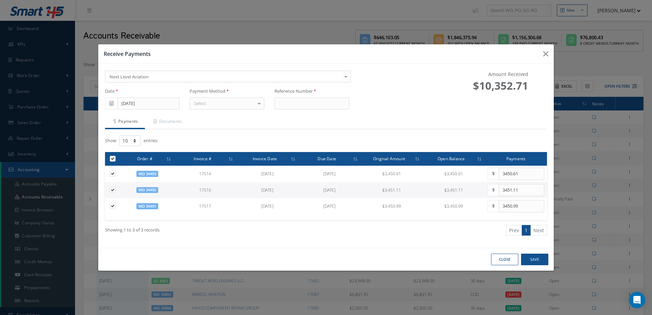
click at [255, 107] on div at bounding box center [260, 103] width 10 height 11
click at [215, 154] on span "Wire Transfer" at bounding box center [227, 150] width 74 height 12
click at [308, 105] on input at bounding box center [312, 104] width 75 height 12
type input "000"
click at [541, 258] on button "Save" at bounding box center [534, 260] width 27 height 12
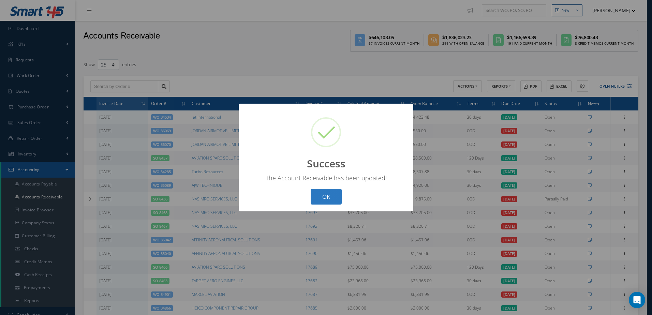
click at [326, 191] on button "OK" at bounding box center [326, 197] width 31 height 16
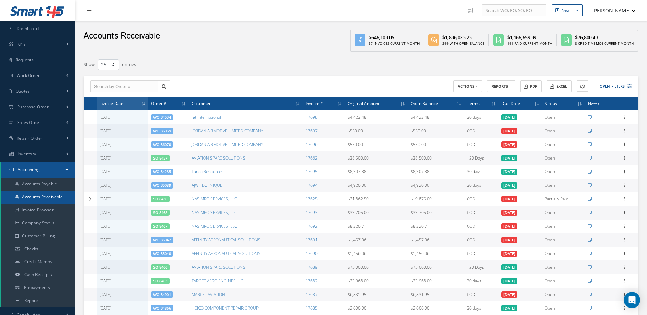
click at [40, 194] on link "Accounts Receivable" at bounding box center [38, 197] width 74 height 13
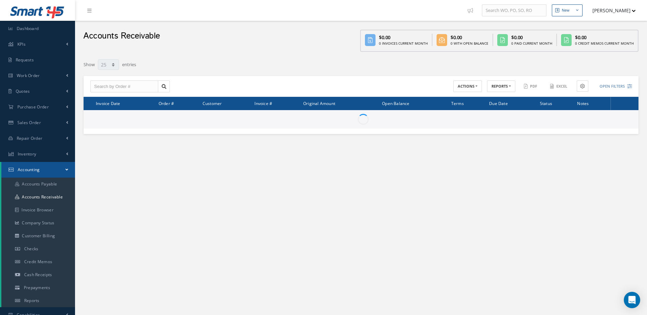
select select "25"
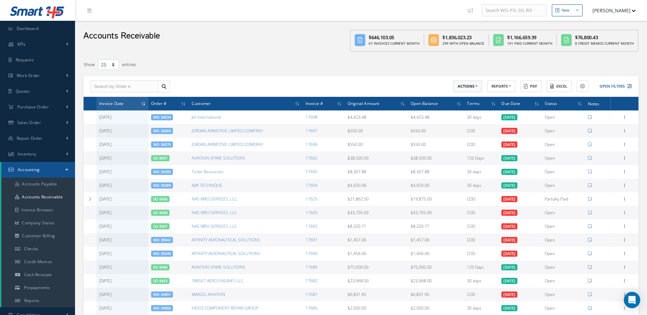
click at [477, 85] on button "ACTIONS" at bounding box center [468, 87] width 29 height 12
click at [477, 99] on link "Receive Payments" at bounding box center [481, 97] width 55 height 9
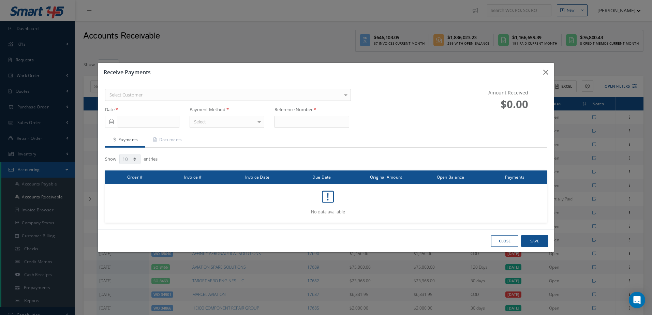
click at [183, 95] on div "Select Customer" at bounding box center [228, 95] width 246 height 12
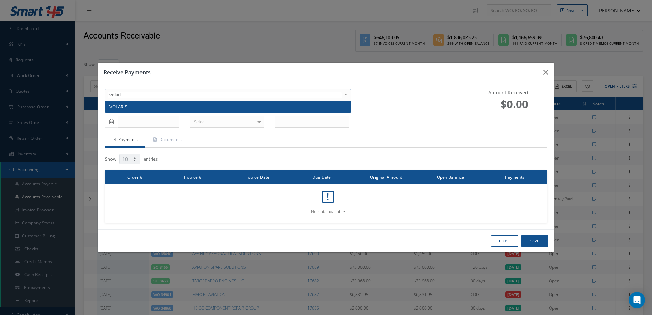
type input "volaris"
click at [186, 104] on span "VOLARIS" at bounding box center [228, 107] width 246 height 12
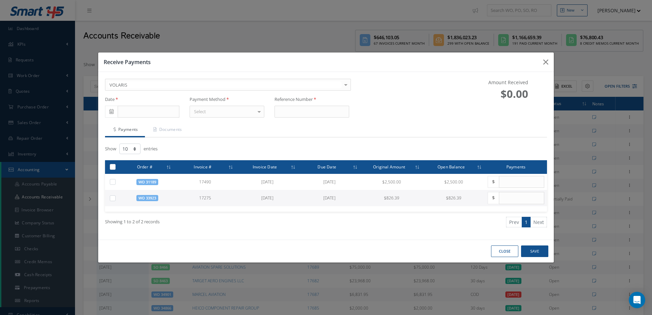
click at [112, 111] on icon at bounding box center [112, 111] width 4 height 5
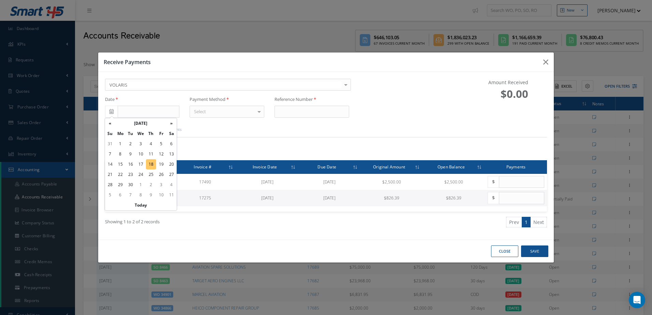
click at [151, 163] on td "18" at bounding box center [151, 164] width 10 height 10
type input "09/18/2025"
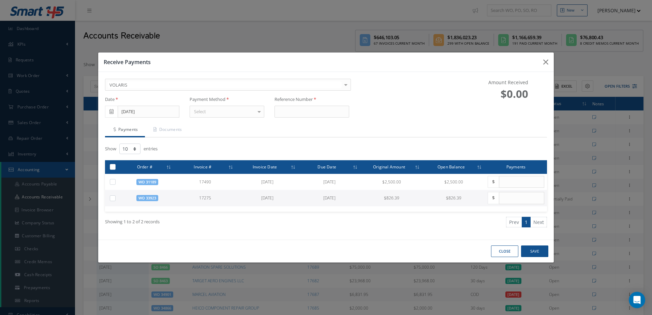
click at [215, 115] on div "Select" at bounding box center [227, 112] width 75 height 12
click at [211, 155] on span "Wire Transfer" at bounding box center [227, 159] width 74 height 12
click at [298, 113] on input at bounding box center [312, 112] width 75 height 12
type input "000"
click at [114, 170] on div at bounding box center [114, 167] width 9 height 6
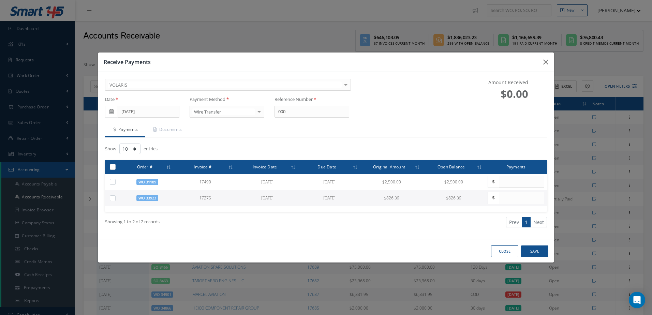
click at [115, 169] on label at bounding box center [115, 167] width 0 height 6
click at [112, 169] on input "checkbox" at bounding box center [113, 168] width 4 height 4
checkbox input "true"
type input "2500.00"
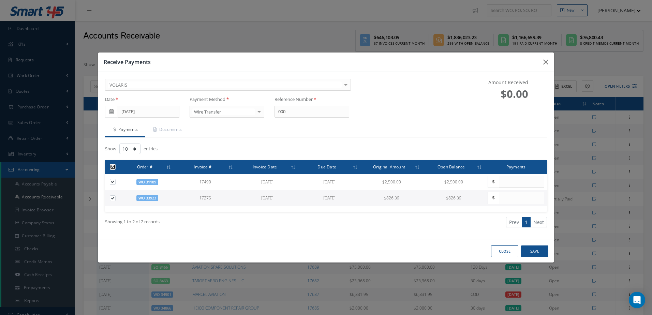
checkbox input "true"
type input "826.39"
click at [531, 248] on button "Save" at bounding box center [534, 252] width 27 height 12
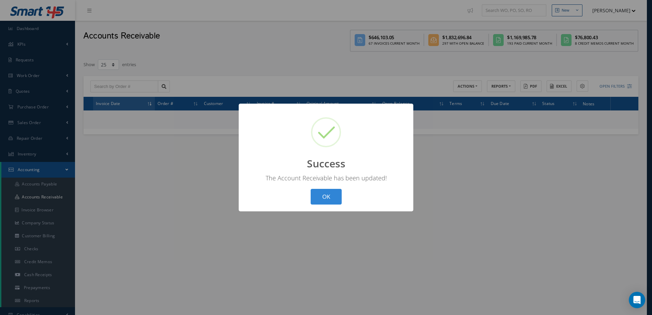
drag, startPoint x: 335, startPoint y: 199, endPoint x: 384, endPoint y: 197, distance: 48.5
click at [335, 199] on button "OK" at bounding box center [326, 197] width 31 height 16
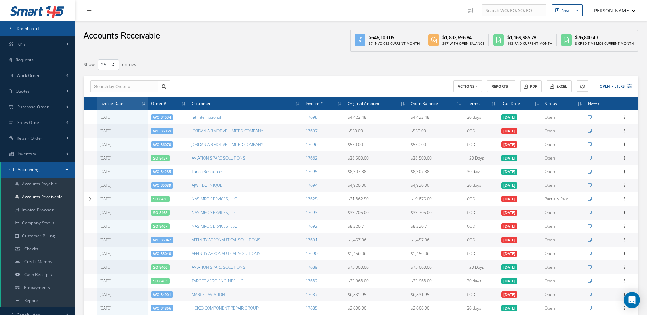
click at [47, 31] on link "Dashboard" at bounding box center [37, 29] width 75 height 16
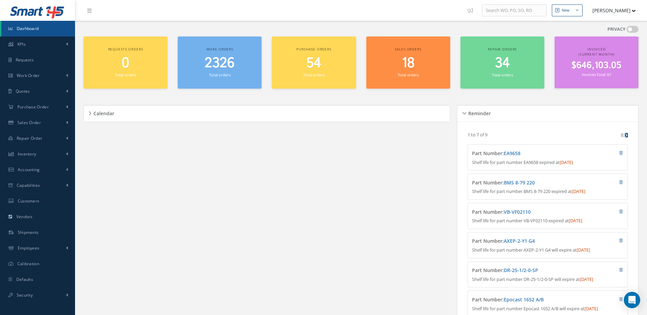
click at [220, 68] on span "2326" at bounding box center [220, 63] width 30 height 19
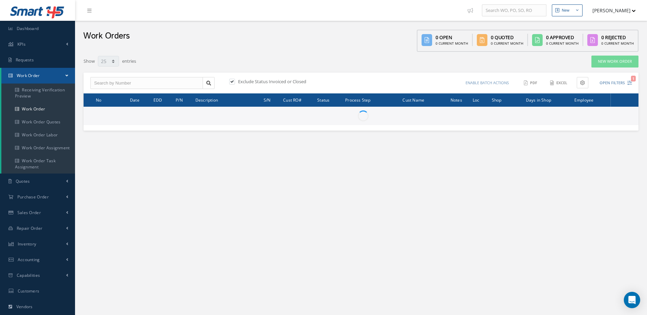
select select "25"
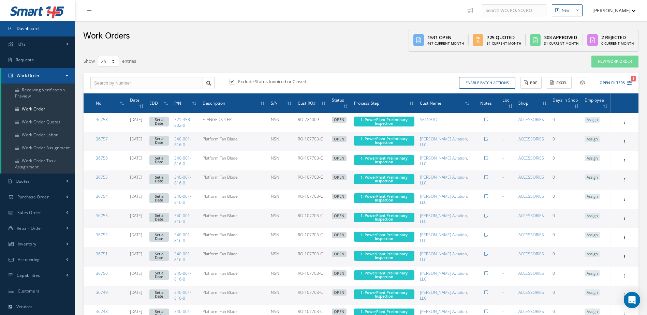
click at [53, 28] on link "Dashboard" at bounding box center [37, 29] width 75 height 16
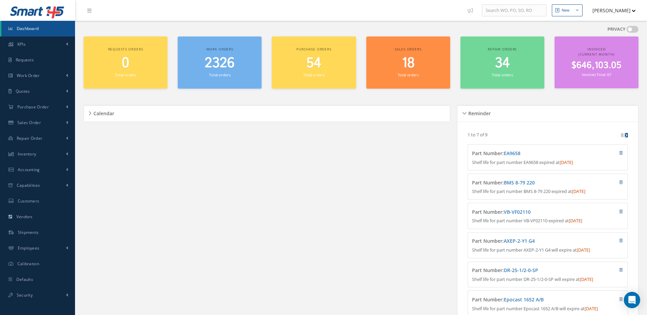
click at [44, 27] on link "Dashboard" at bounding box center [38, 29] width 74 height 16
click at [32, 31] on span "Dashboard" at bounding box center [28, 29] width 22 height 6
click at [42, 30] on link "Dashboard" at bounding box center [38, 29] width 74 height 16
click at [58, 28] on link "Dashboard" at bounding box center [38, 29] width 74 height 16
